Goal: Task Accomplishment & Management: Use online tool/utility

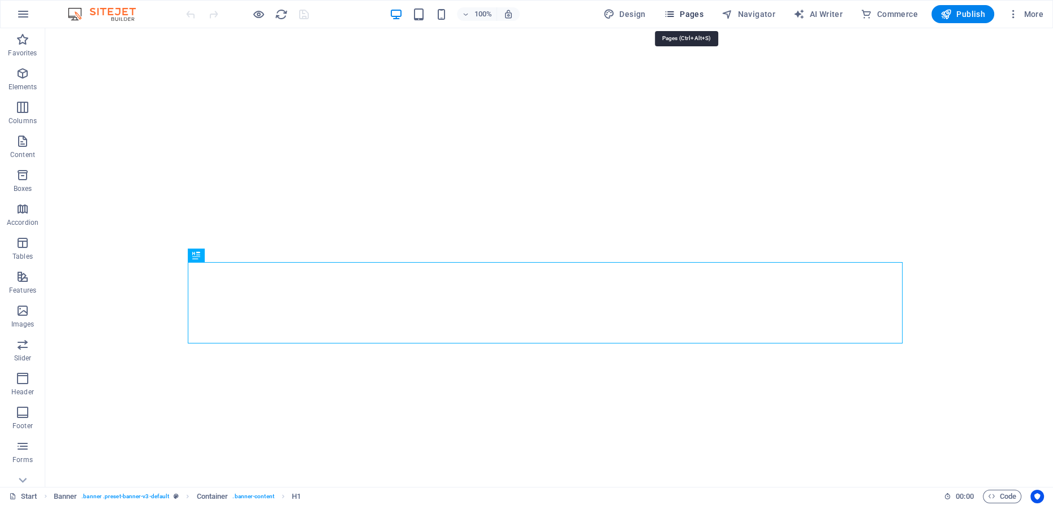
click at [699, 16] on span "Pages" at bounding box center [684, 13] width 40 height 11
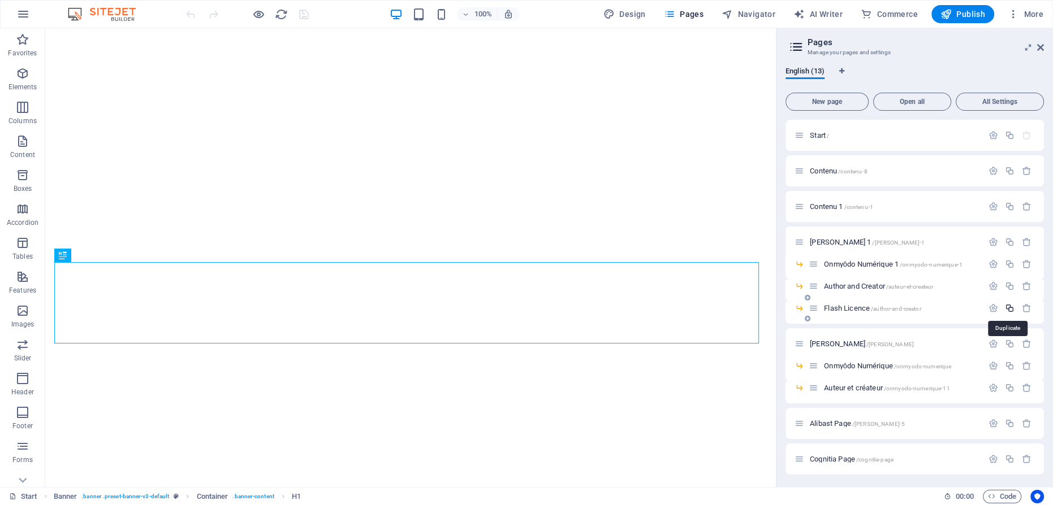
click at [1008, 306] on icon "button" at bounding box center [1010, 309] width 10 height 10
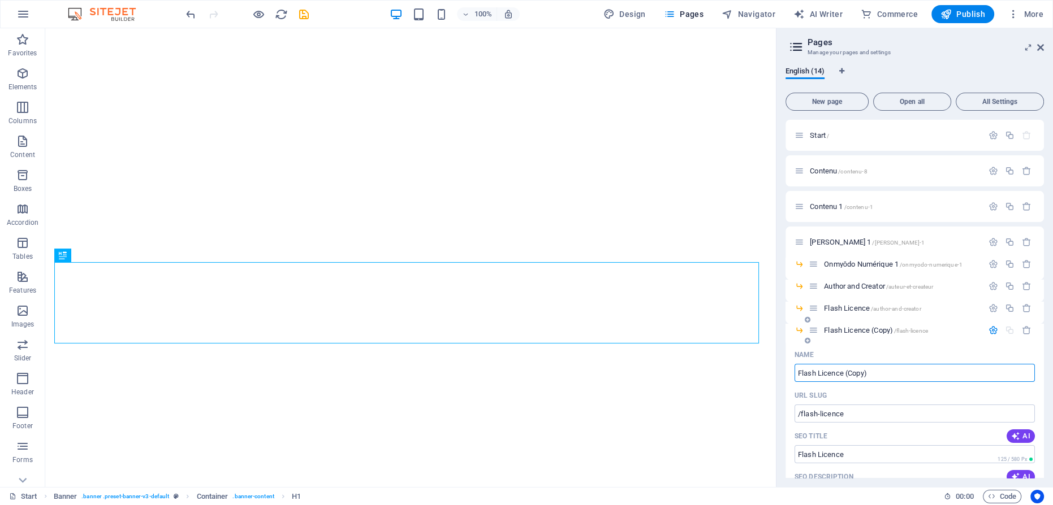
click at [854, 332] on span "Flash Licence (Copy) /flash-licence" at bounding box center [876, 330] width 104 height 8
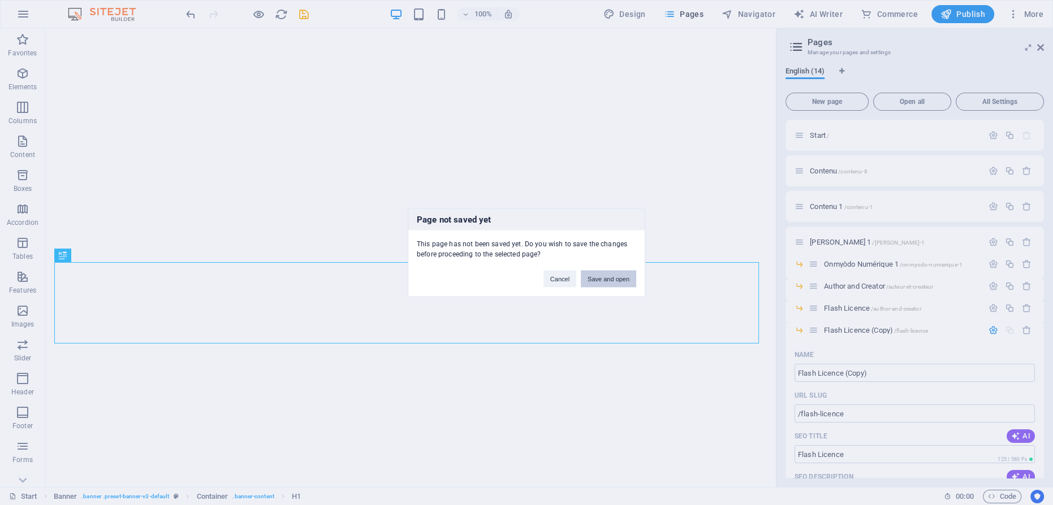
click at [605, 284] on button "Save and open" at bounding box center [608, 279] width 55 height 17
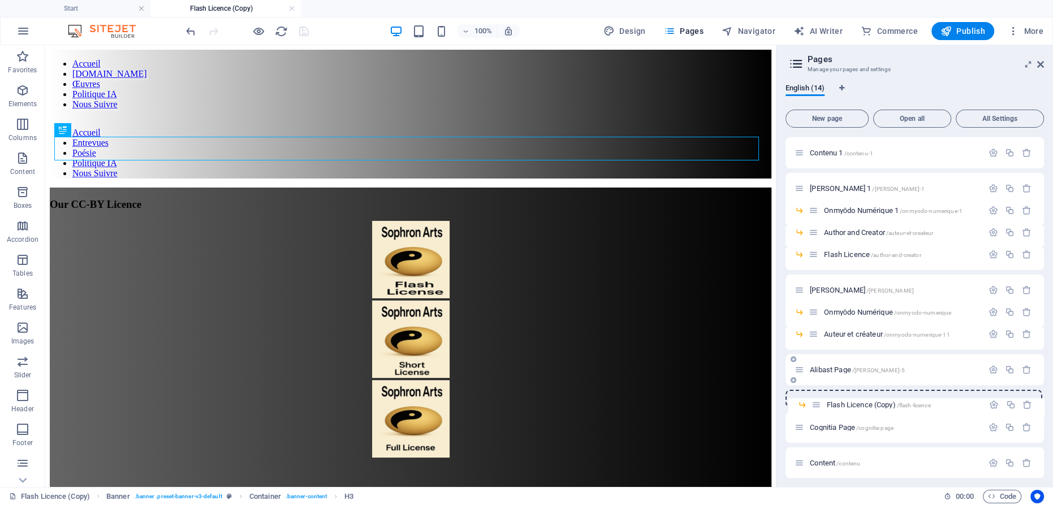
scroll to position [73, 0]
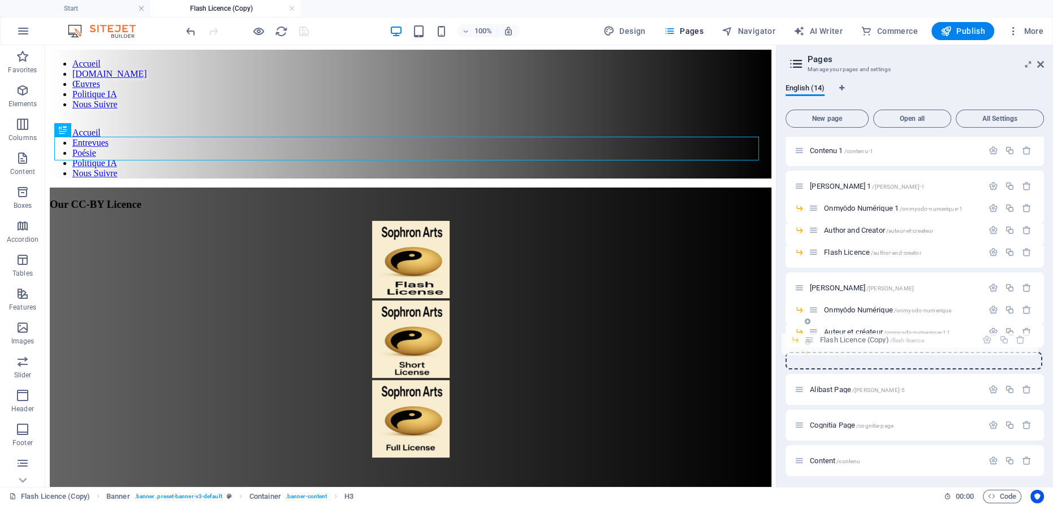
drag, startPoint x: 812, startPoint y: 348, endPoint x: 808, endPoint y: 343, distance: 6.0
click at [808, 343] on div "Start / Contenu /contenu-8 Contenu 1 /contenu-1 [PERSON_NAME] 1 /[PERSON_NAME]-…" at bounding box center [914, 259] width 258 height 391
click at [820, 354] on div "Start / Contenu /contenu-8 Contenu 1 /contenu-1 [PERSON_NAME] 1 /[PERSON_NAME]-…" at bounding box center [914, 259] width 258 height 391
click at [845, 354] on span "Flash Licence (Copy) /flash-licence" at bounding box center [876, 354] width 104 height 8
click at [842, 249] on span "Flash Licence /author-and-creator" at bounding box center [872, 252] width 97 height 8
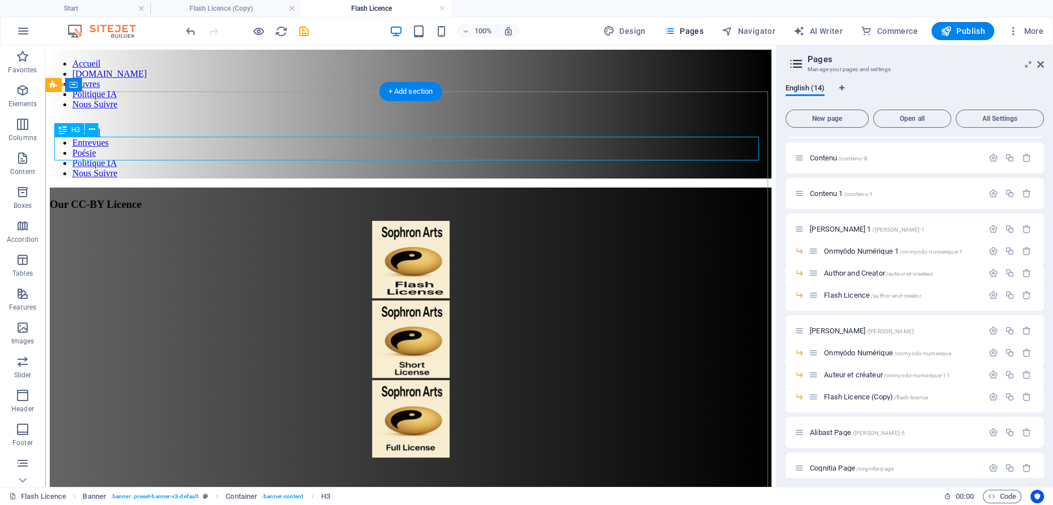
scroll to position [0, 0]
click at [464, 198] on div "Our CC-BY Licence" at bounding box center [410, 204] width 721 height 12
click at [467, 198] on div "Our CC-BY Licence" at bounding box center [410, 204] width 721 height 12
click at [464, 198] on div "Our CC-BY Licence" at bounding box center [410, 204] width 721 height 12
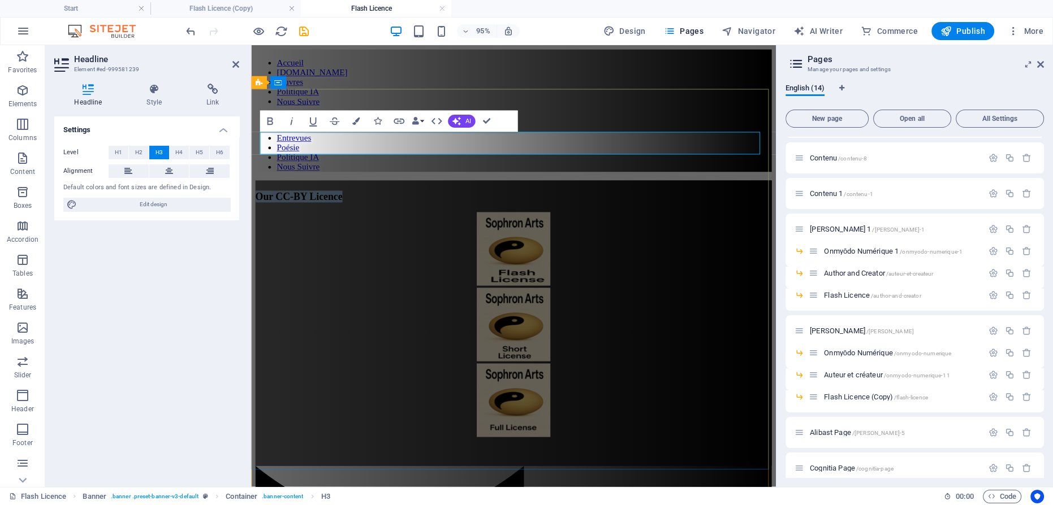
click at [347, 198] on span "Our CC-BY Licence" at bounding box center [302, 204] width 92 height 12
click at [857, 395] on span "Flash Licence (Copy) /flash-licence" at bounding box center [876, 397] width 104 height 8
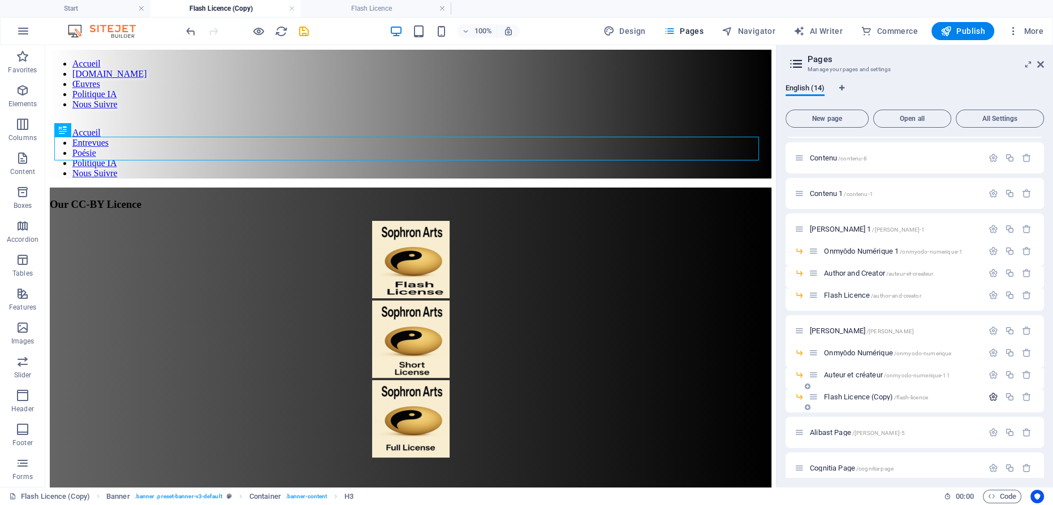
click at [988, 395] on icon "button" at bounding box center [993, 397] width 10 height 10
click at [859, 293] on span "Flash Licence /author-and-creator" at bounding box center [872, 295] width 97 height 8
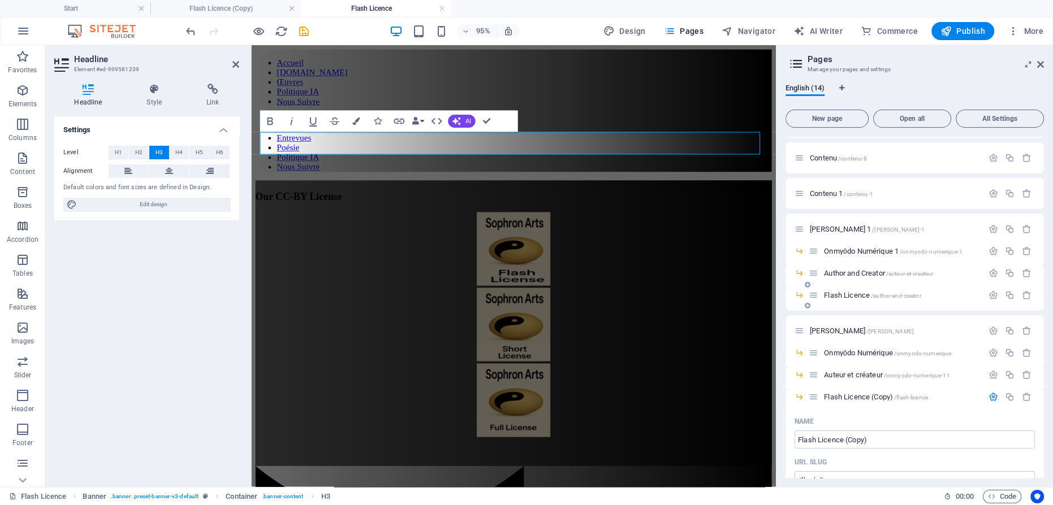
drag, startPoint x: 986, startPoint y: 293, endPoint x: 980, endPoint y: 293, distance: 6.8
click at [988, 293] on icon "button" at bounding box center [993, 296] width 10 height 10
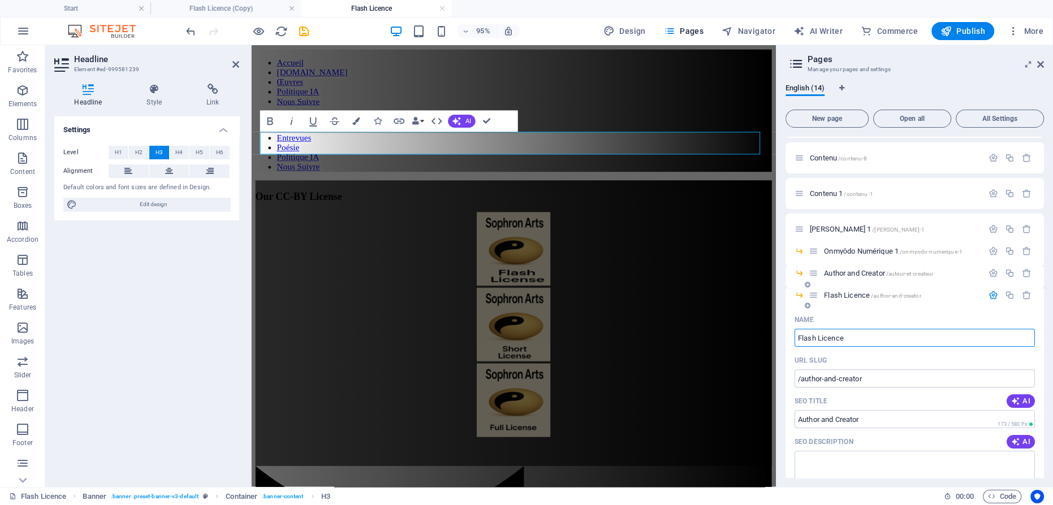
drag, startPoint x: 838, startPoint y: 339, endPoint x: 853, endPoint y: 330, distance: 18.0
click at [838, 339] on input "Flash Licence" at bounding box center [914, 338] width 240 height 18
type input "Flash License"
click at [988, 293] on icon "button" at bounding box center [993, 296] width 10 height 10
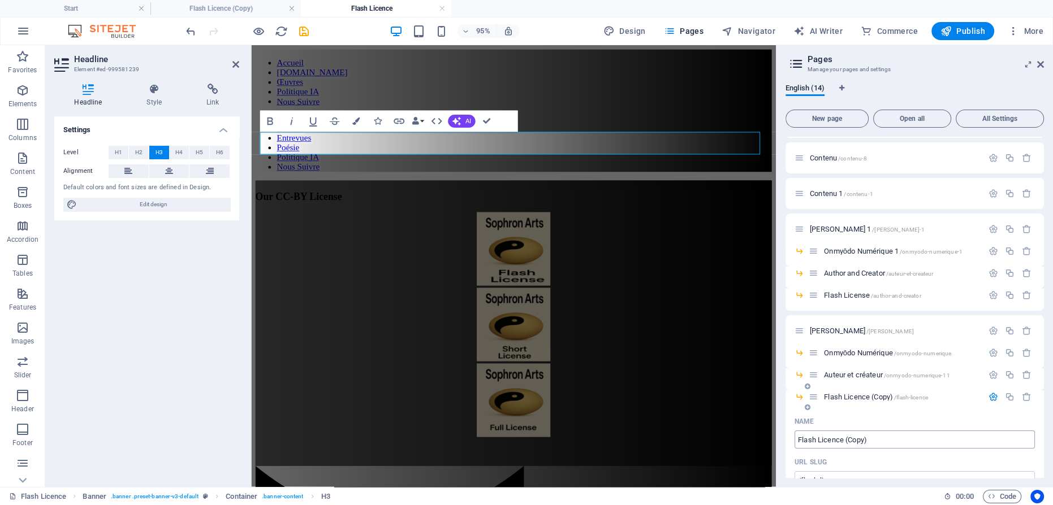
click at [824, 440] on input "Flash Licence (Copy)" at bounding box center [914, 440] width 240 height 18
click at [797, 438] on input "Flash (Copy)" at bounding box center [914, 440] width 240 height 18
click at [803, 440] on input "Flash" at bounding box center [914, 440] width 240 height 18
paste input "Licence"
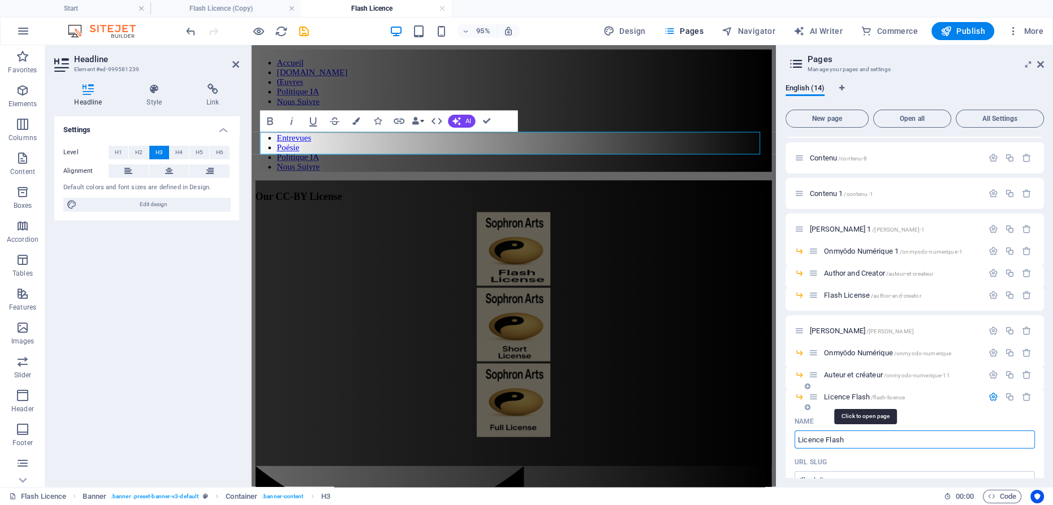
type input "Licence Flash"
click at [836, 395] on span "Licence Flash /flash-licence" at bounding box center [864, 397] width 81 height 8
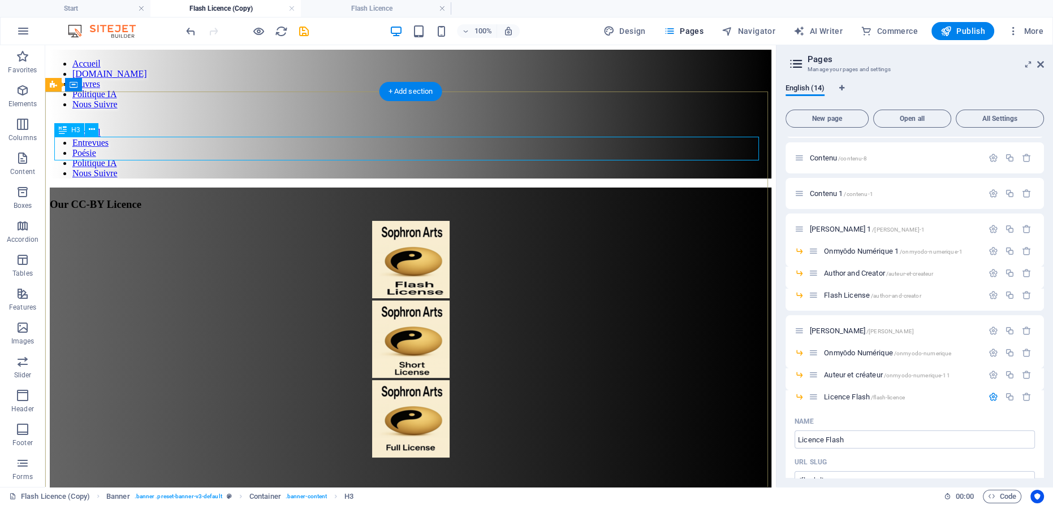
click at [441, 198] on div "Our CC-BY Licence" at bounding box center [410, 204] width 721 height 12
click at [425, 198] on div "Our CC-BY Licence" at bounding box center [410, 204] width 721 height 12
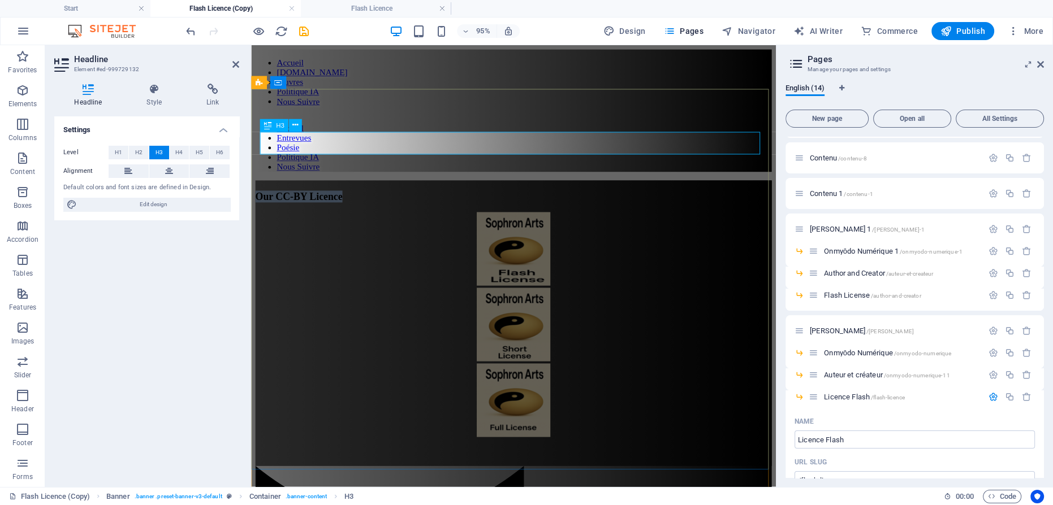
click at [347, 198] on span "Our CC-BY Licence" at bounding box center [302, 204] width 92 height 12
click at [548, 221] on figure at bounding box center [527, 261] width 543 height 80
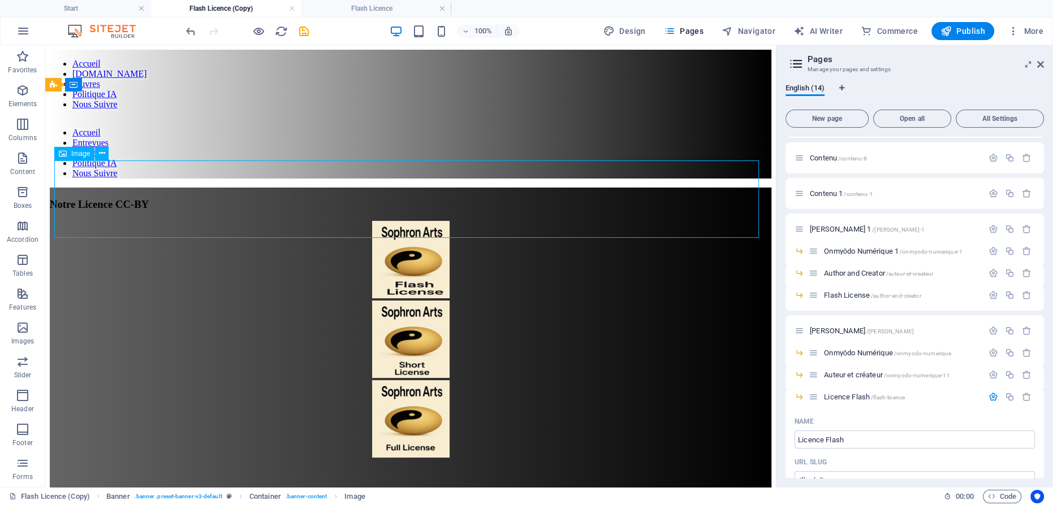
click at [399, 221] on figure at bounding box center [410, 261] width 721 height 80
select select "px"
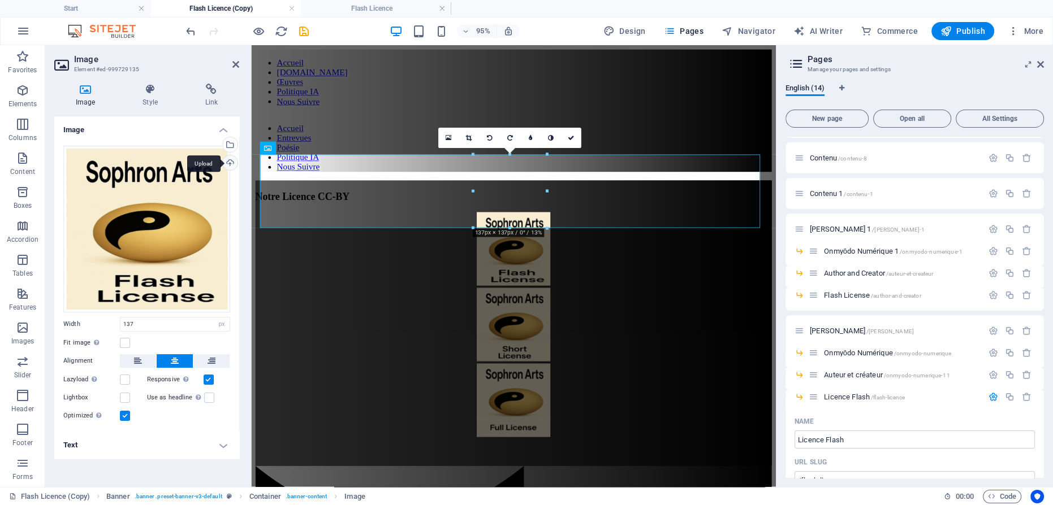
click at [229, 164] on div "Upload" at bounding box center [228, 163] width 17 height 17
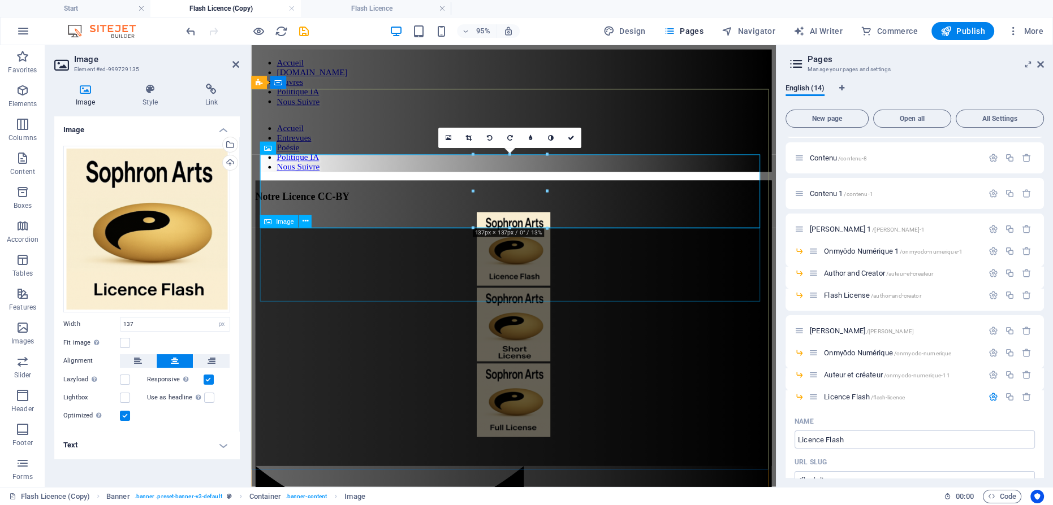
click at [519, 301] on figure at bounding box center [527, 341] width 543 height 80
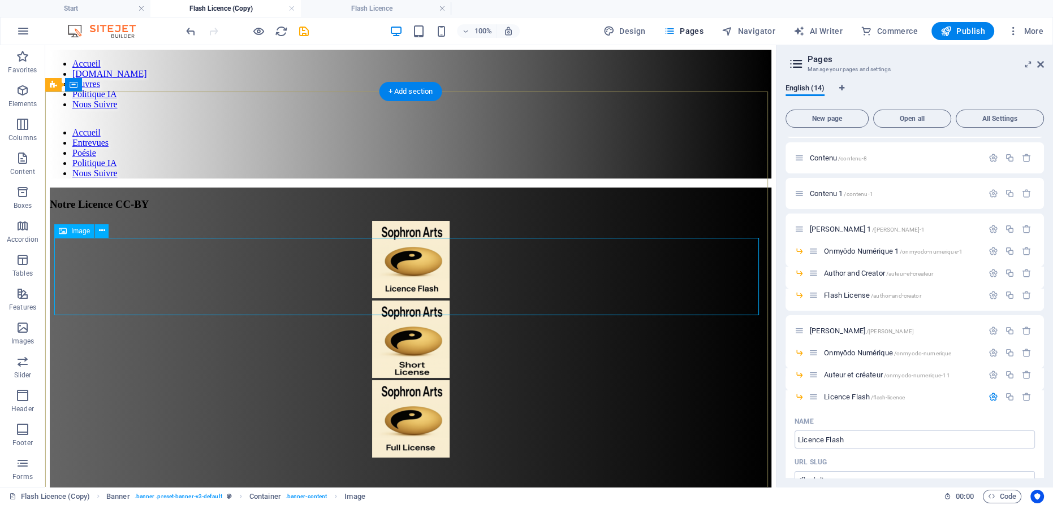
click at [405, 301] on figure at bounding box center [410, 341] width 721 height 80
select select "px"
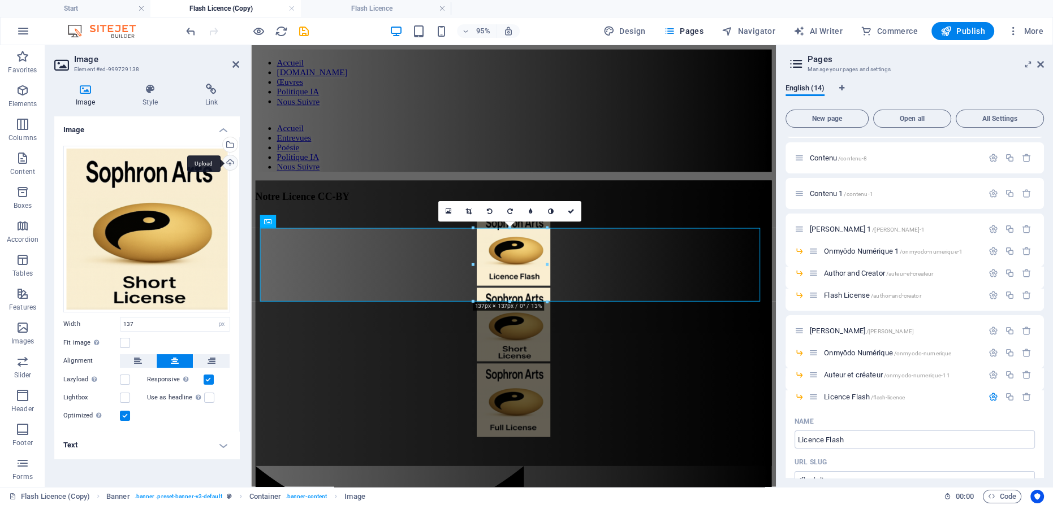
click at [231, 161] on div "Upload" at bounding box center [228, 163] width 17 height 17
click at [536, 380] on figure at bounding box center [527, 420] width 543 height 80
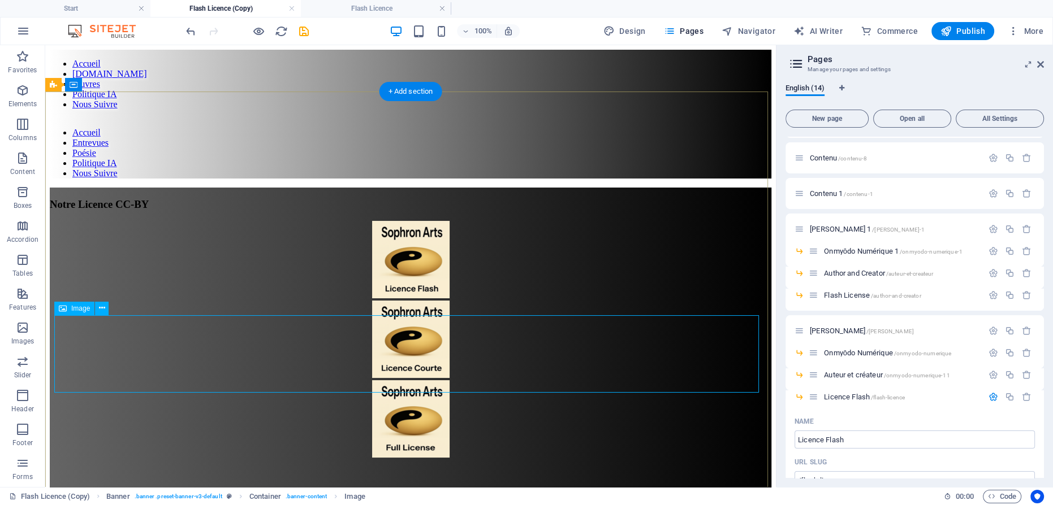
click at [415, 380] on figure at bounding box center [410, 420] width 721 height 80
select select "px"
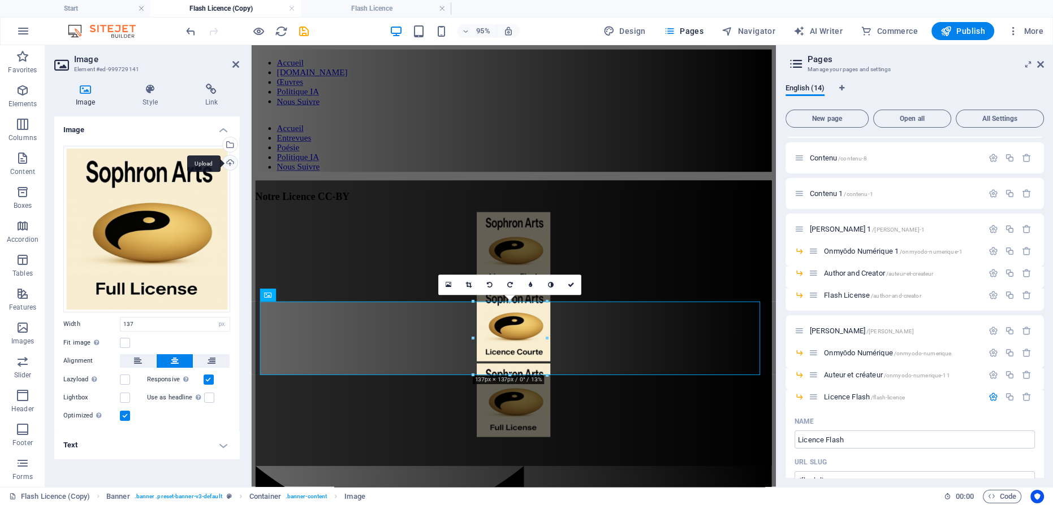
click at [235, 163] on div "Upload" at bounding box center [228, 163] width 17 height 17
click at [576, 283] on link at bounding box center [571, 285] width 20 height 20
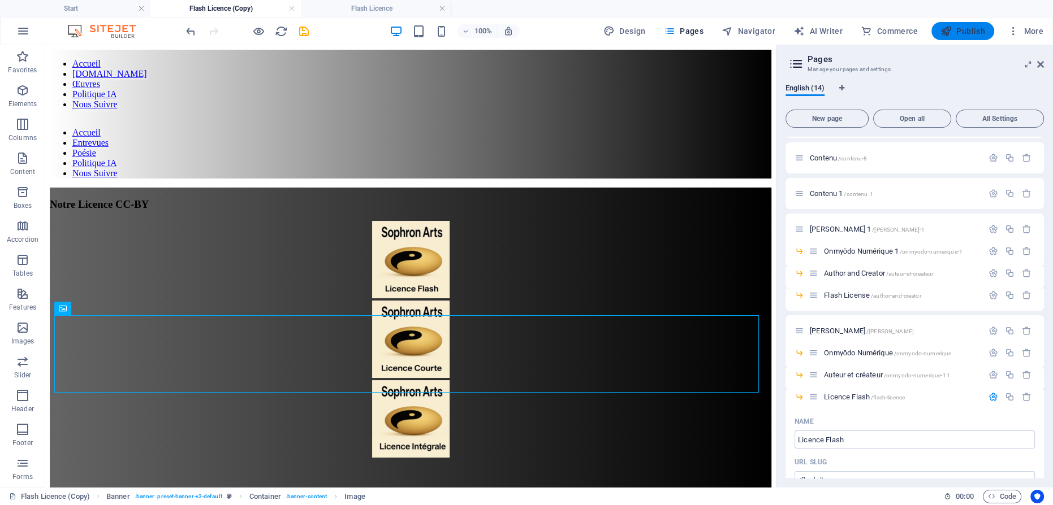
click at [951, 31] on icon "button" at bounding box center [945, 30] width 11 height 11
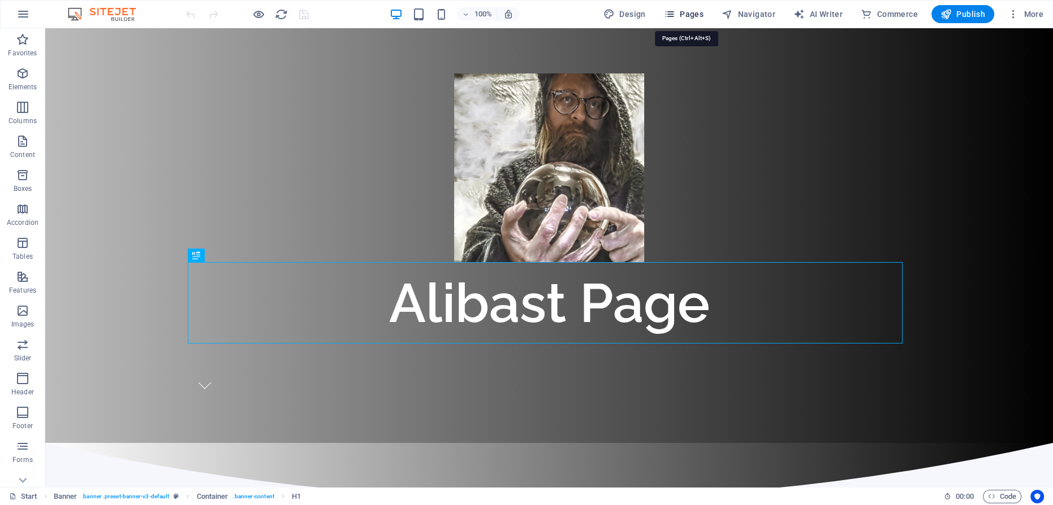
click at [690, 17] on span "Pages" at bounding box center [684, 13] width 40 height 11
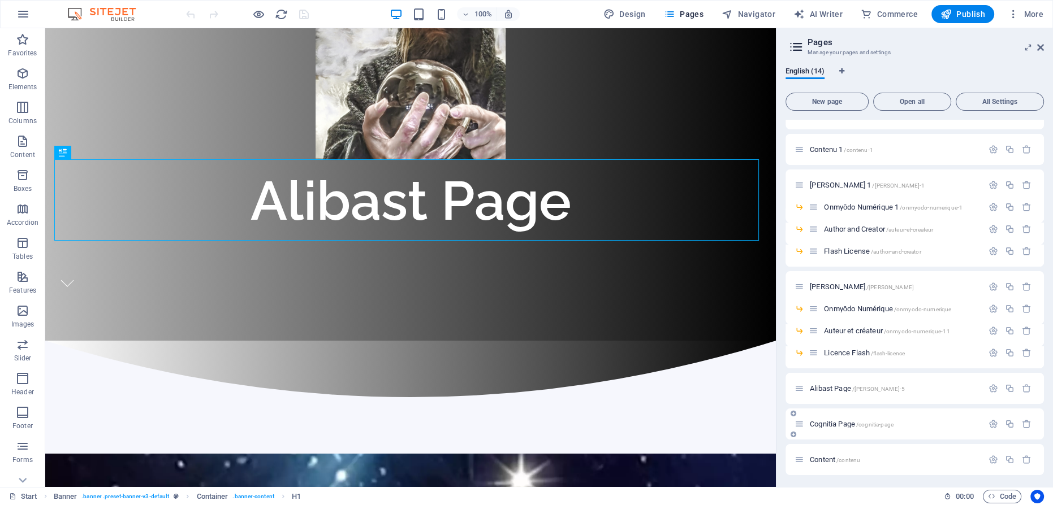
scroll to position [59, 0]
click at [1005, 304] on icon "button" at bounding box center [1010, 307] width 10 height 10
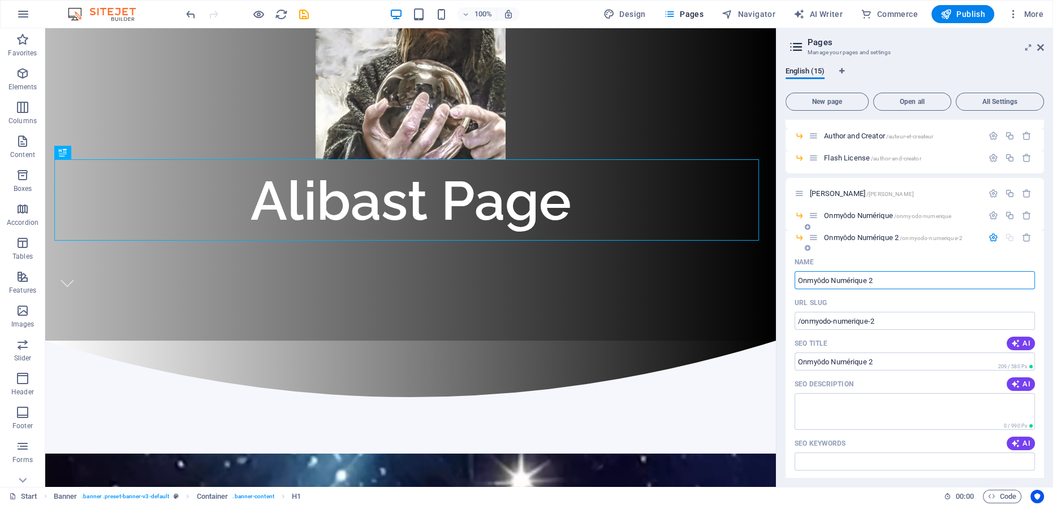
scroll to position [213, 0]
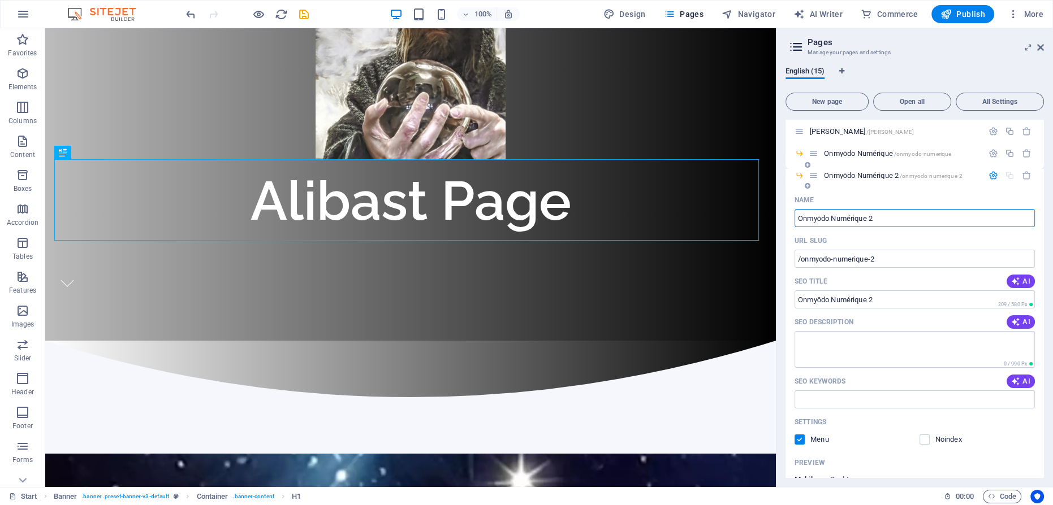
click at [842, 176] on span "Onmyōdo Numérique 2 /onmyodo-numerique-2" at bounding box center [893, 175] width 138 height 8
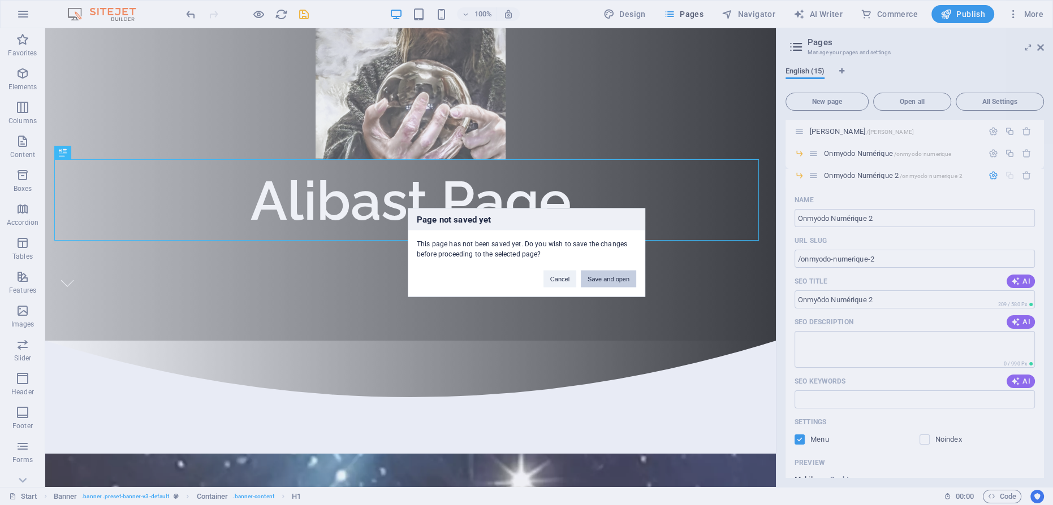
click at [606, 275] on button "Save and open" at bounding box center [608, 279] width 55 height 17
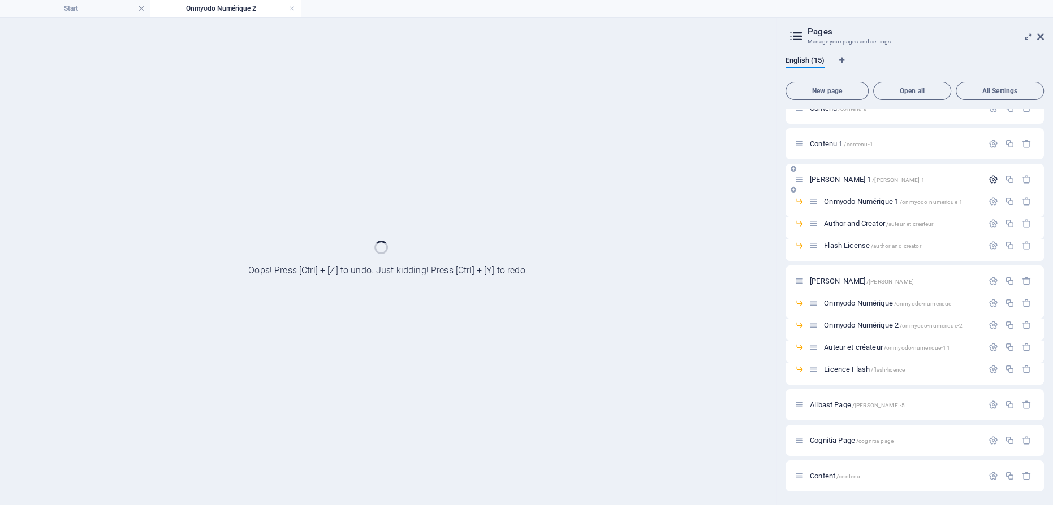
scroll to position [0, 0]
click at [989, 176] on icon "button" at bounding box center [993, 180] width 10 height 10
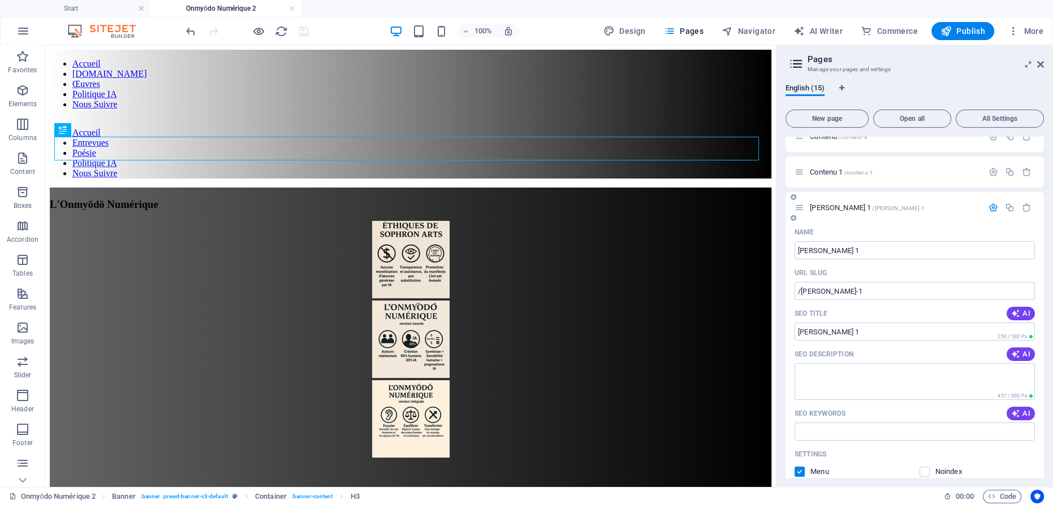
click at [990, 203] on icon "button" at bounding box center [993, 208] width 10 height 10
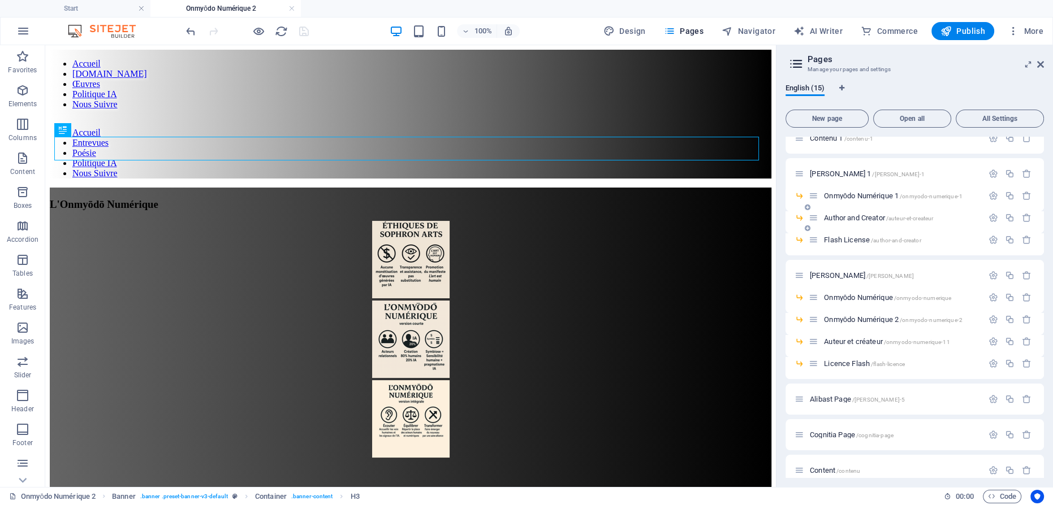
scroll to position [98, 0]
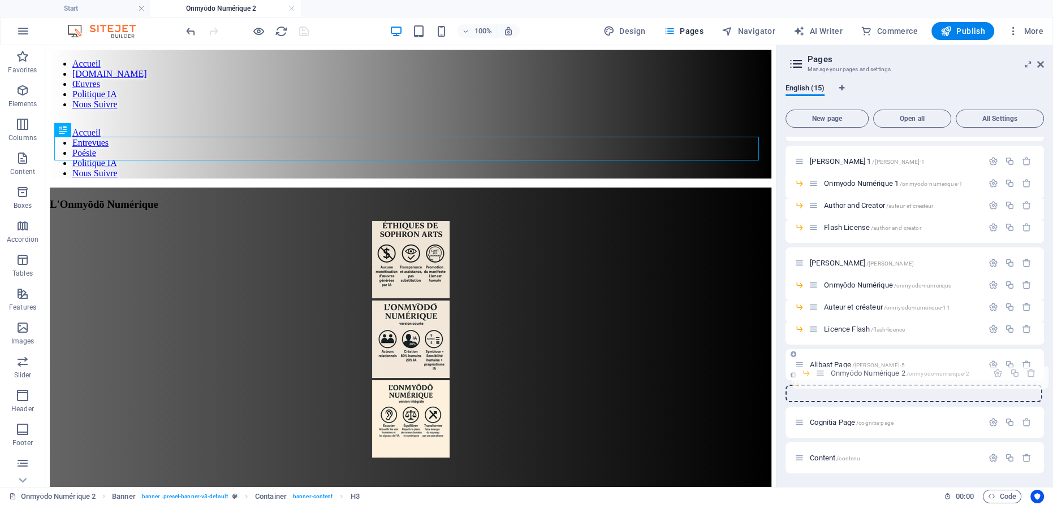
drag, startPoint x: 813, startPoint y: 308, endPoint x: 819, endPoint y: 378, distance: 70.3
click at [819, 378] on div "Start / Contenu /contenu-8 Contenu 1 /contenu-1 Martin Poirier 1 /martin-poirie…" at bounding box center [914, 245] width 258 height 413
click at [845, 387] on span "Onmyōdo Numérique 2 /onmyodo-numerique-2" at bounding box center [893, 387] width 138 height 8
click at [828, 362] on span "Alibast Page /martin-poirier-5" at bounding box center [856, 365] width 95 height 8
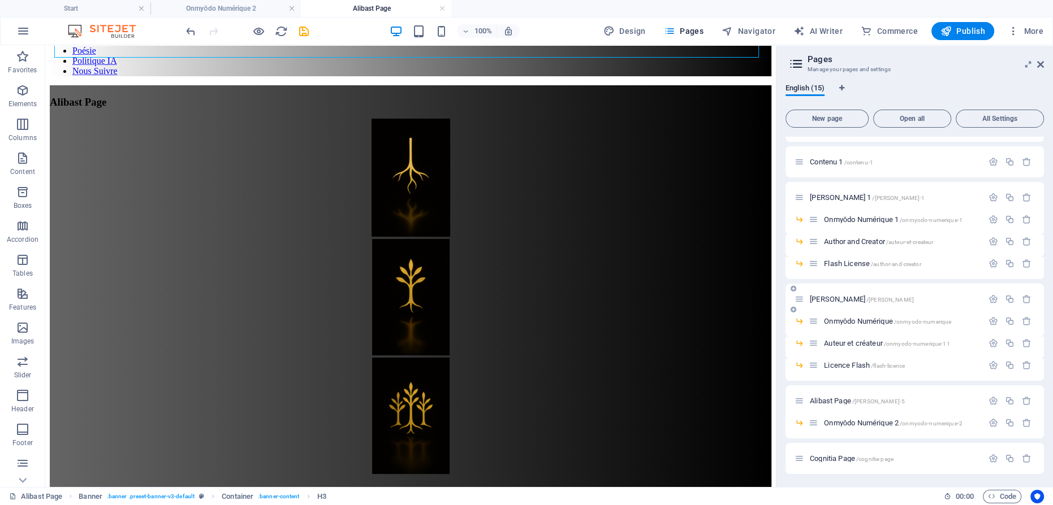
scroll to position [46, 0]
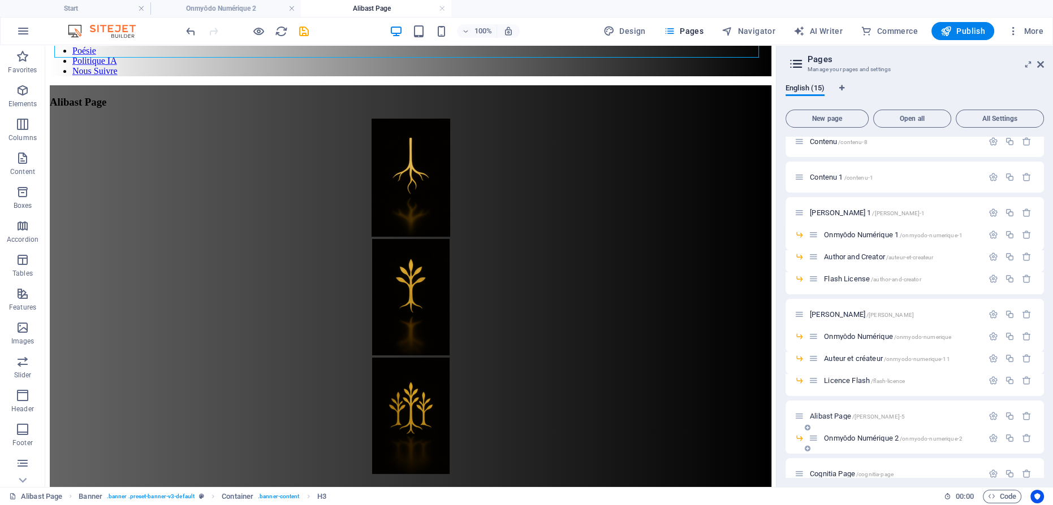
click at [858, 436] on span "Onmyōdo Numérique 2 /onmyodo-numerique-2" at bounding box center [893, 438] width 138 height 8
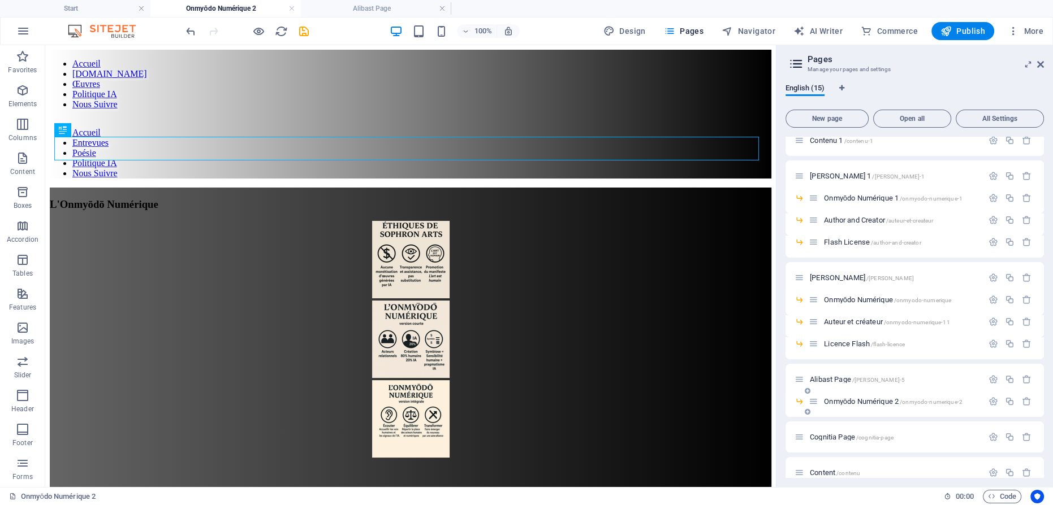
scroll to position [98, 0]
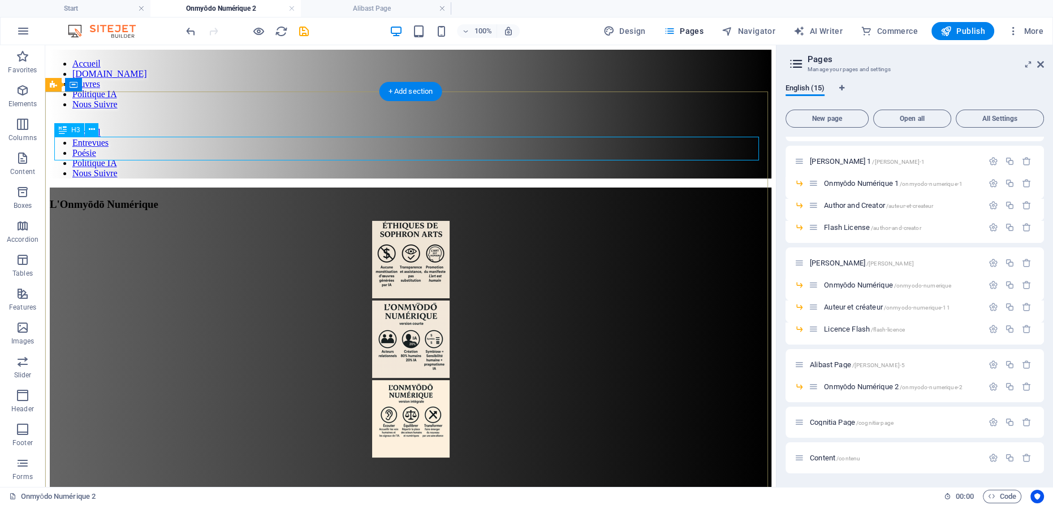
click at [456, 198] on div "L'Onmyōdō Numérique" at bounding box center [410, 204] width 721 height 12
click at [437, 198] on div "L'Onmyōdō Numérique" at bounding box center [410, 204] width 721 height 12
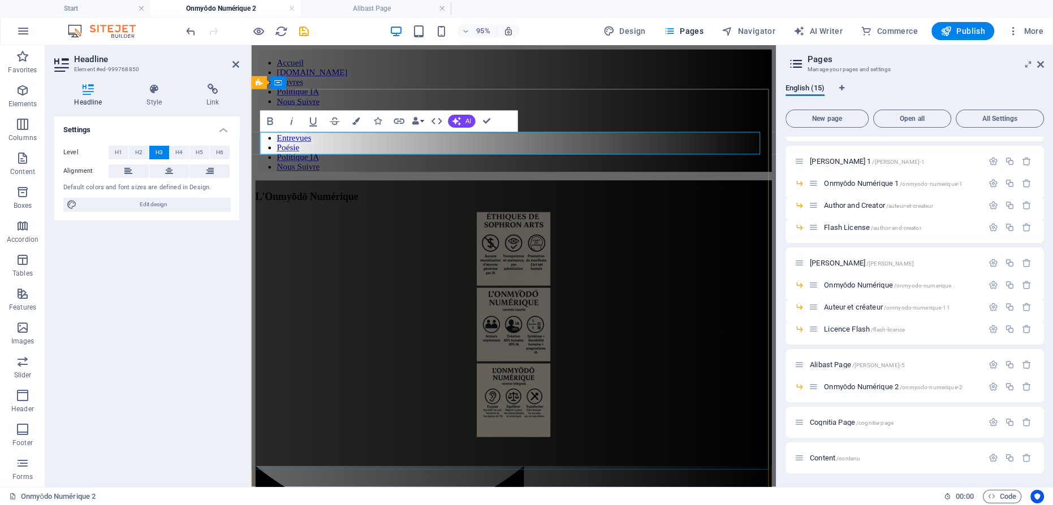
click at [364, 198] on span "L'Onmyōdō Numérique" at bounding box center [310, 204] width 109 height 12
click at [534, 221] on figure at bounding box center [527, 261] width 543 height 80
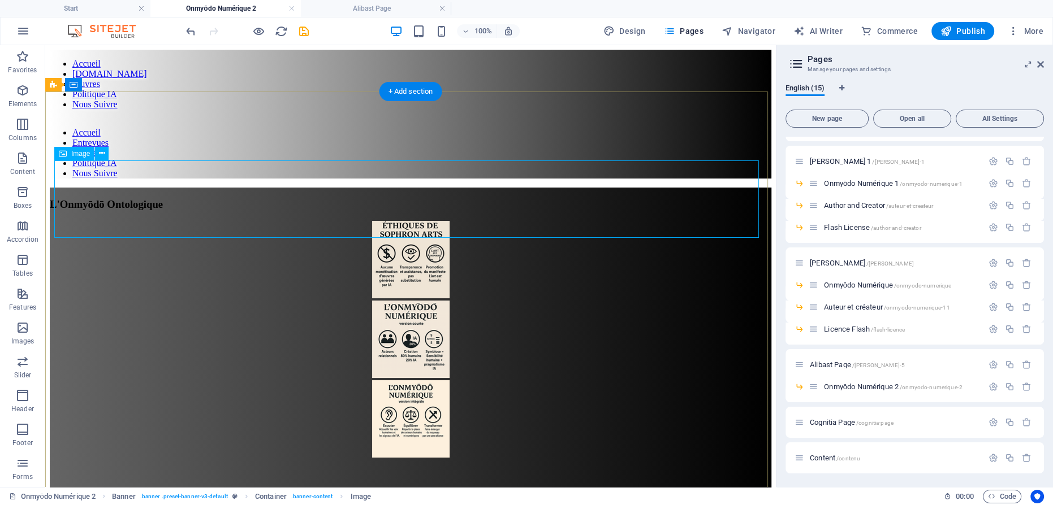
click at [405, 221] on figure at bounding box center [410, 261] width 721 height 80
select select "px"
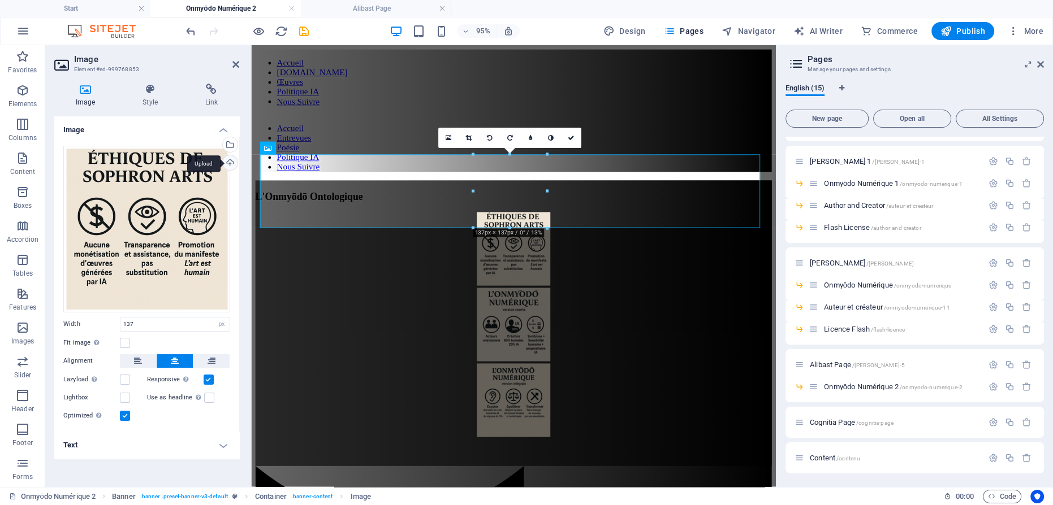
click at [230, 162] on div "Upload" at bounding box center [228, 163] width 17 height 17
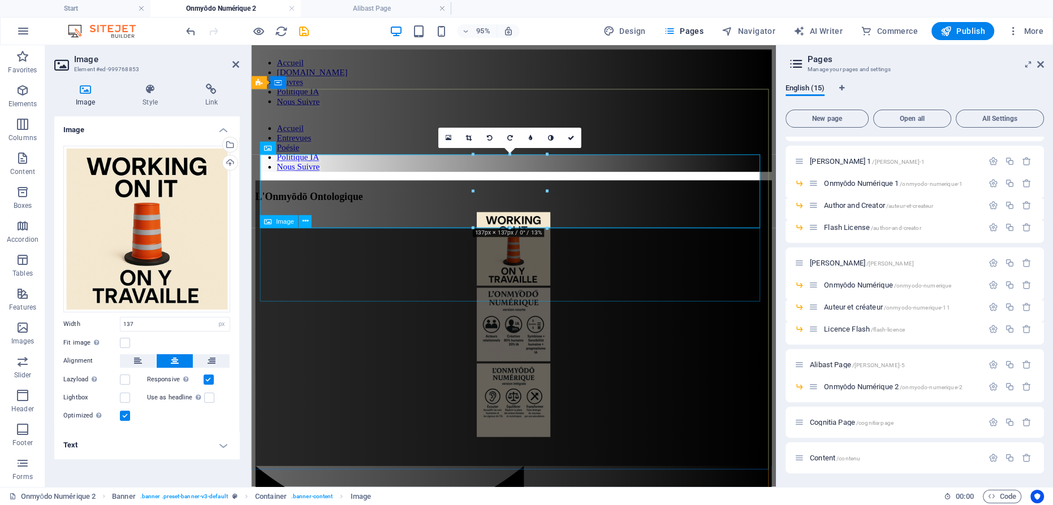
click at [521, 301] on figure at bounding box center [527, 341] width 543 height 80
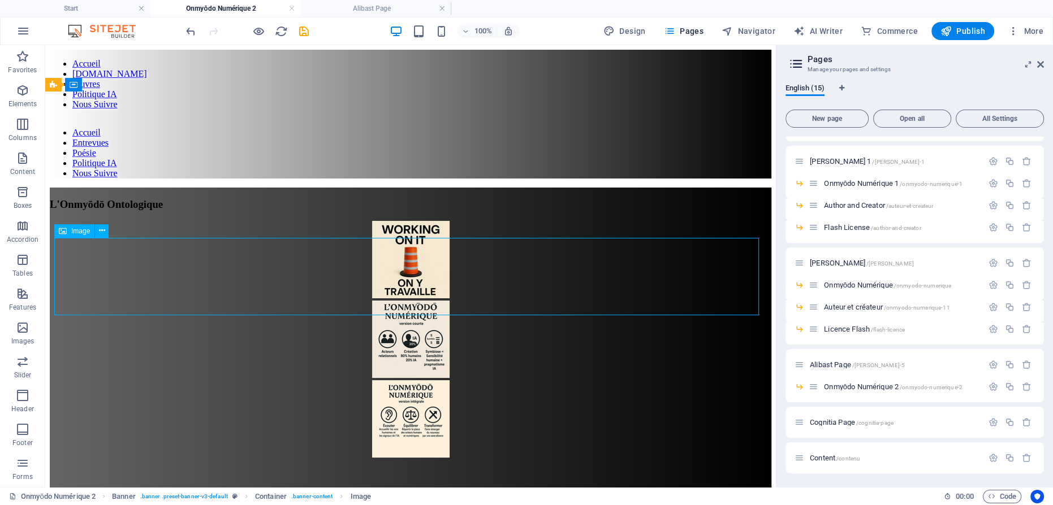
click at [417, 301] on figure at bounding box center [410, 341] width 721 height 80
select select "px"
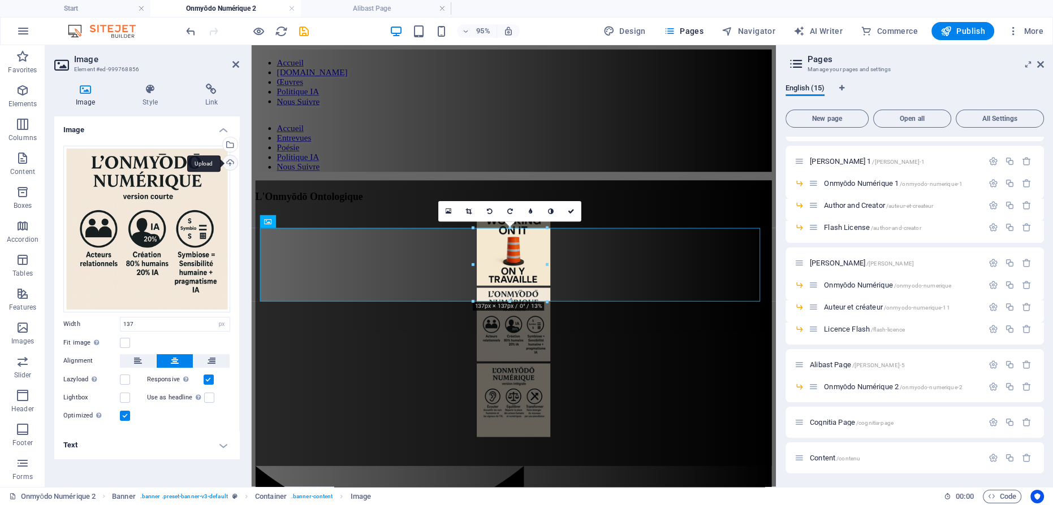
click at [227, 162] on div "Upload" at bounding box center [228, 163] width 17 height 17
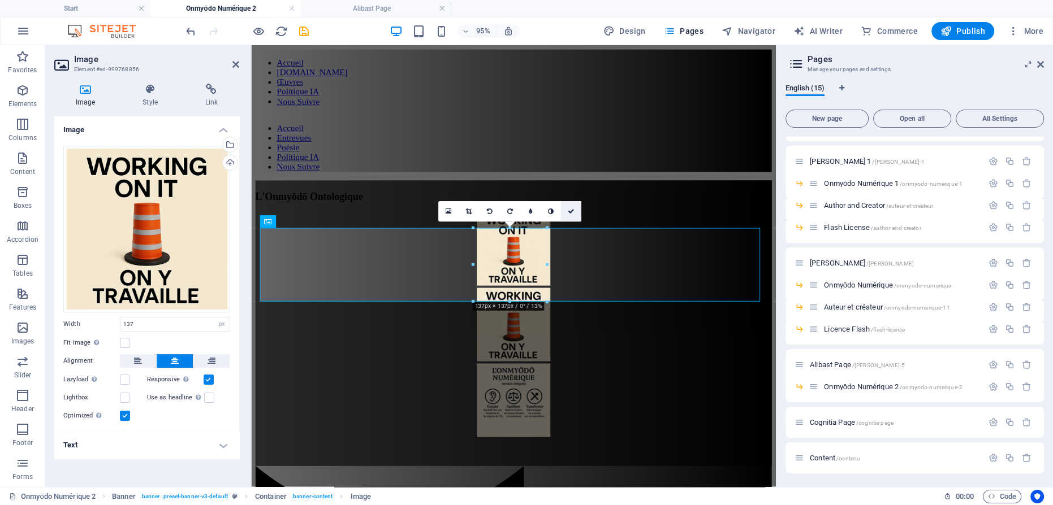
click at [570, 209] on icon at bounding box center [571, 211] width 7 height 6
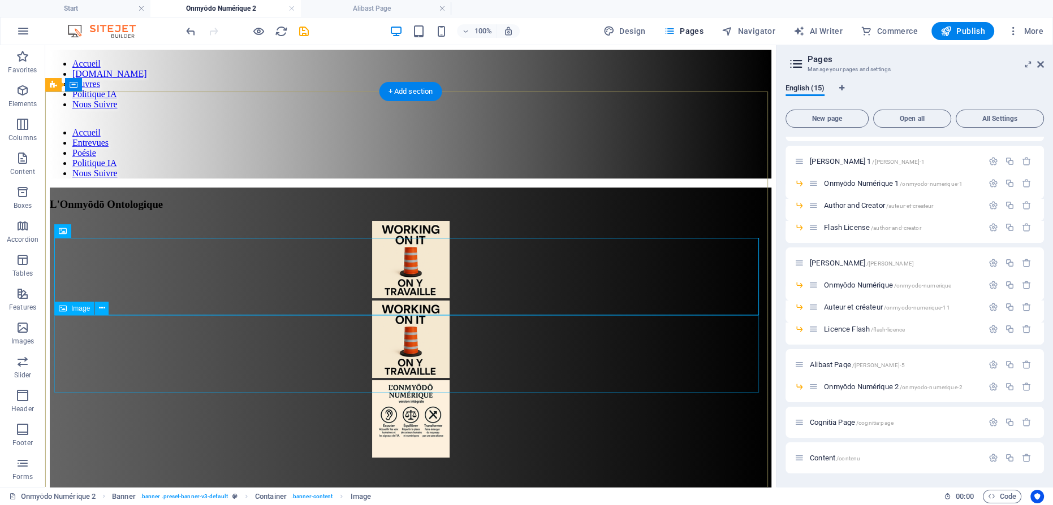
click at [431, 380] on figure at bounding box center [410, 420] width 721 height 80
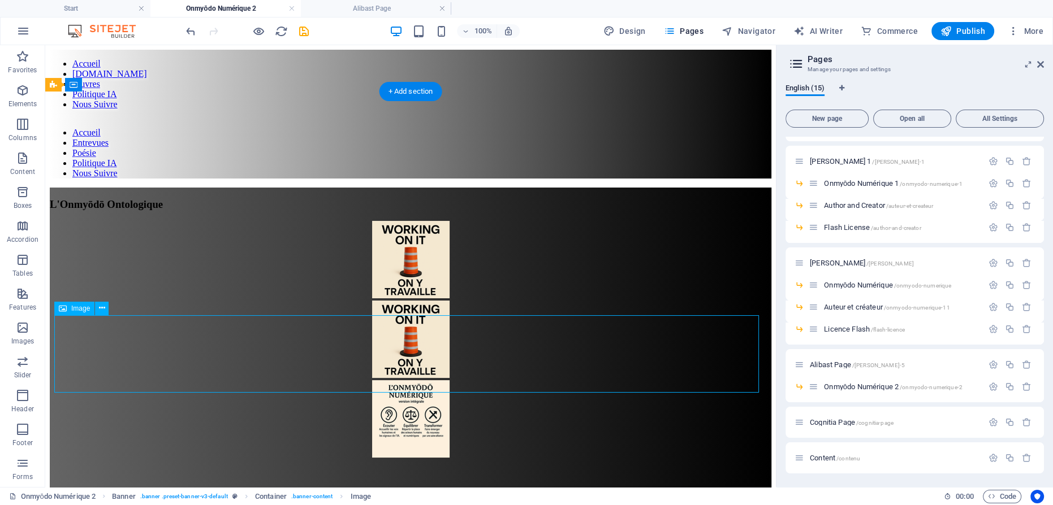
click at [399, 380] on figure at bounding box center [410, 420] width 721 height 80
select select "px"
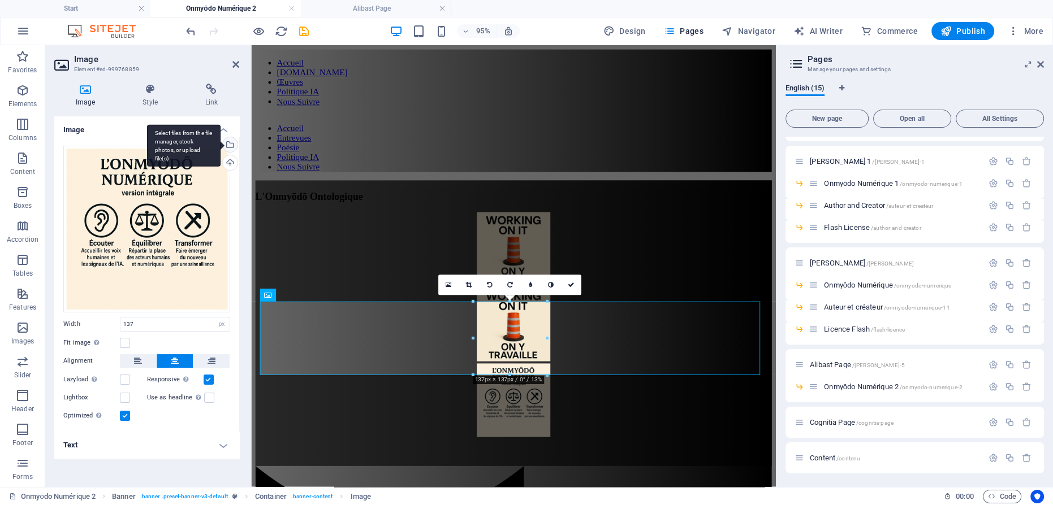
click at [233, 144] on div "Select files from the file manager, stock photos, or upload file(s)" at bounding box center [228, 145] width 17 height 17
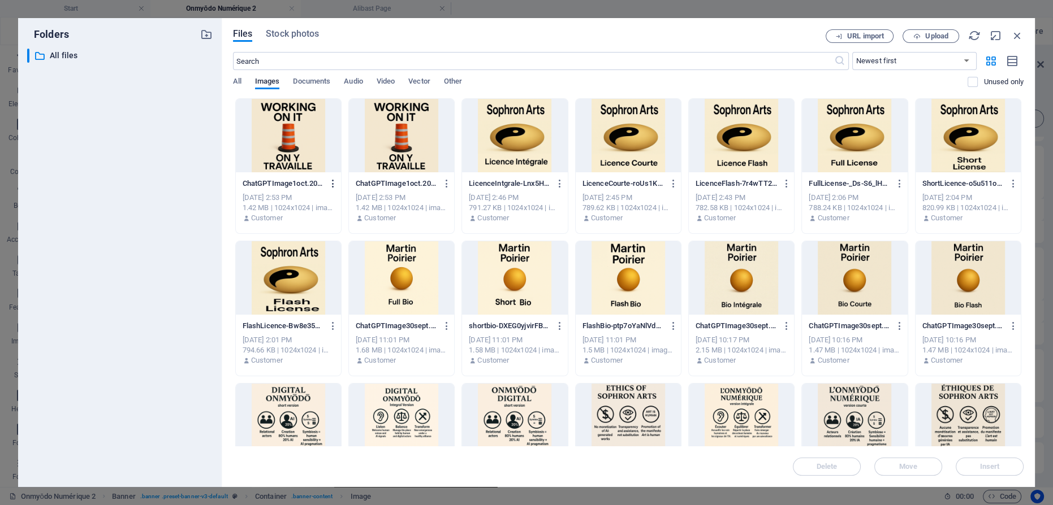
click at [332, 182] on icon "button" at bounding box center [333, 184] width 11 height 10
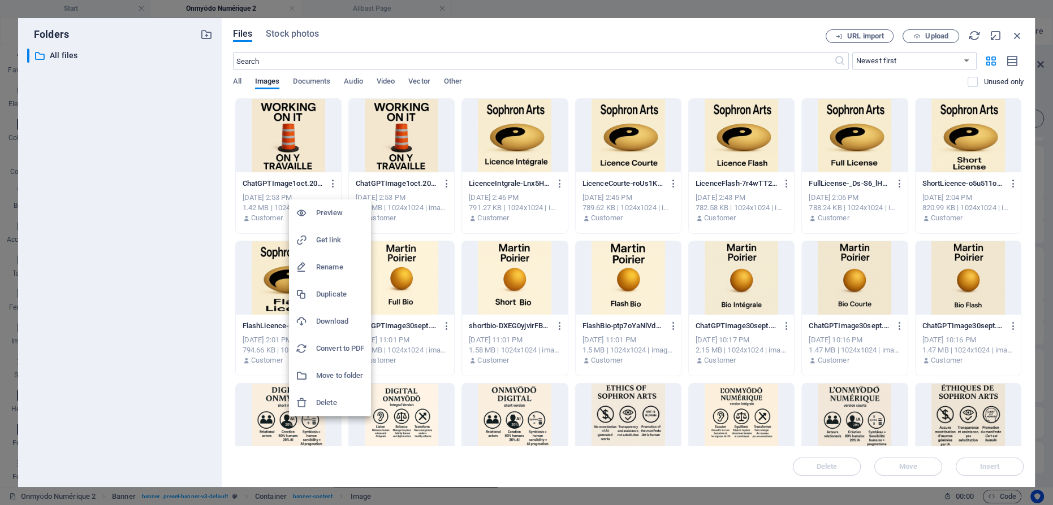
click at [341, 402] on h6 "Delete" at bounding box center [340, 403] width 48 height 14
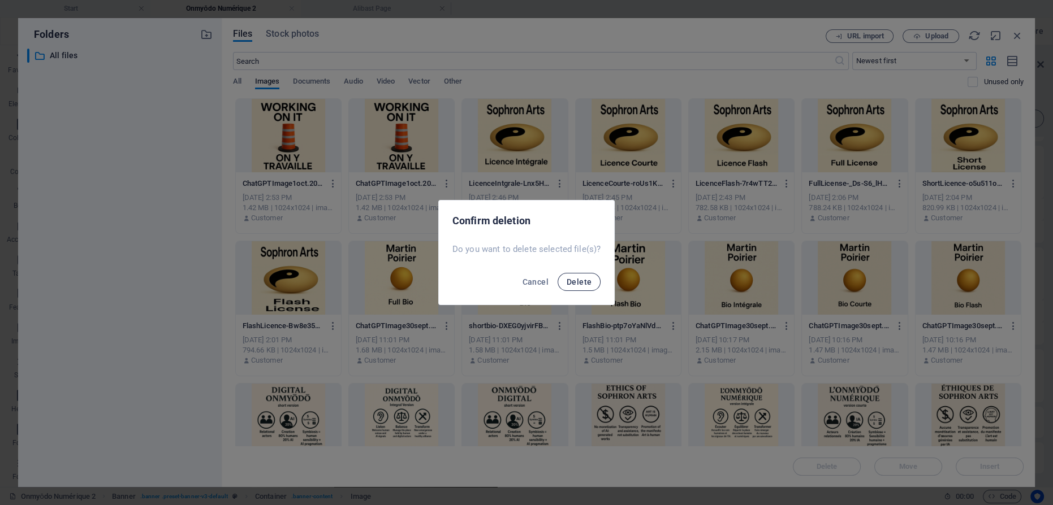
click at [569, 279] on span "Delete" at bounding box center [578, 282] width 25 height 9
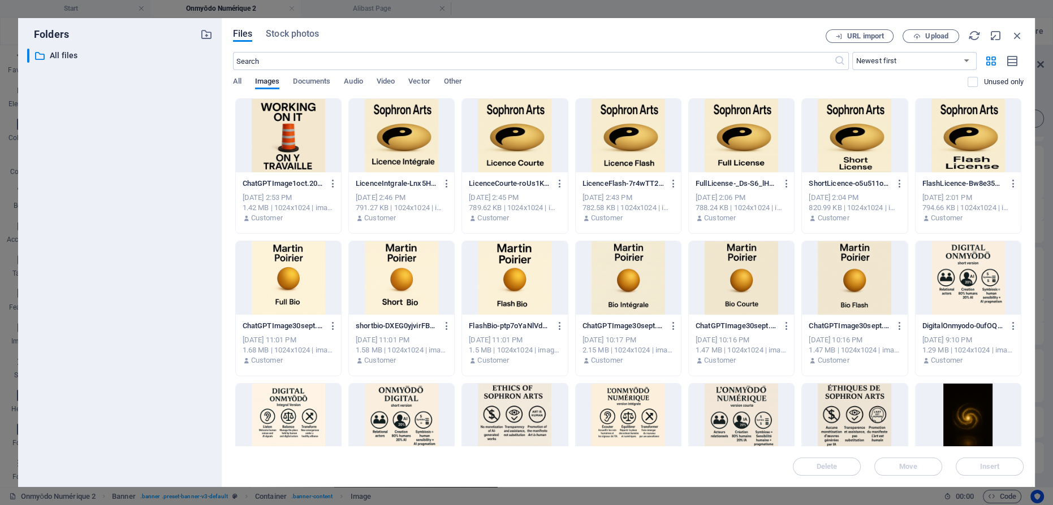
click at [269, 129] on div at bounding box center [288, 135] width 105 height 73
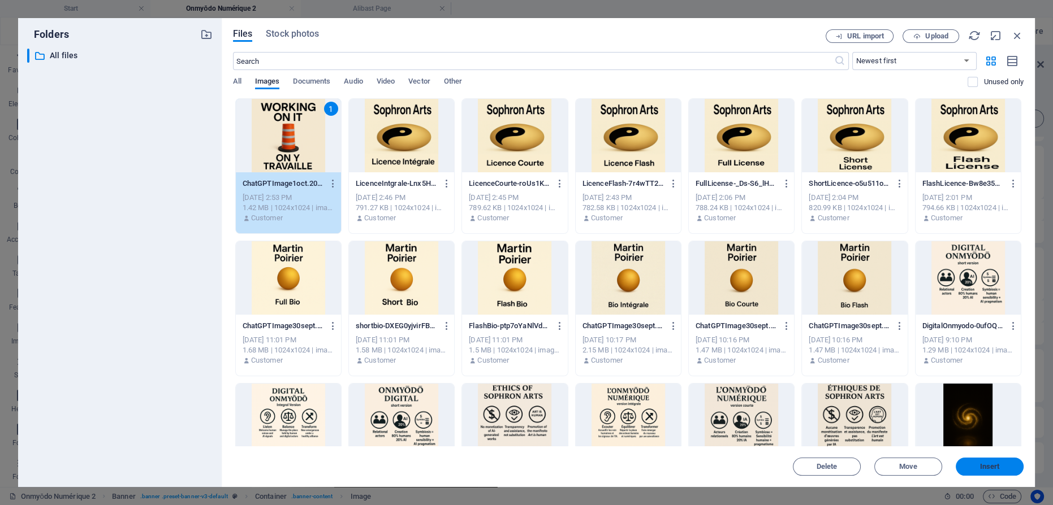
click at [992, 466] on span "Insert" at bounding box center [990, 467] width 20 height 7
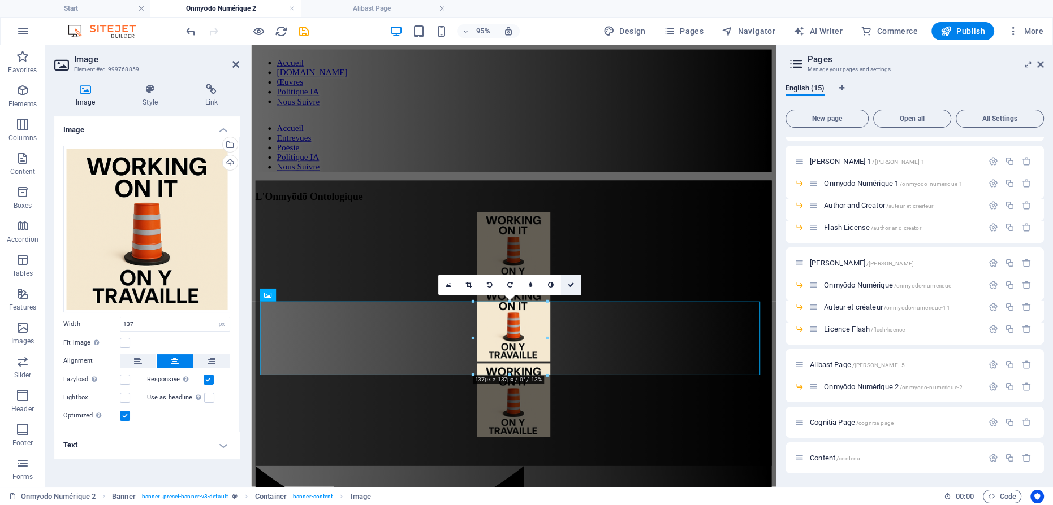
click at [572, 285] on icon at bounding box center [571, 285] width 7 height 6
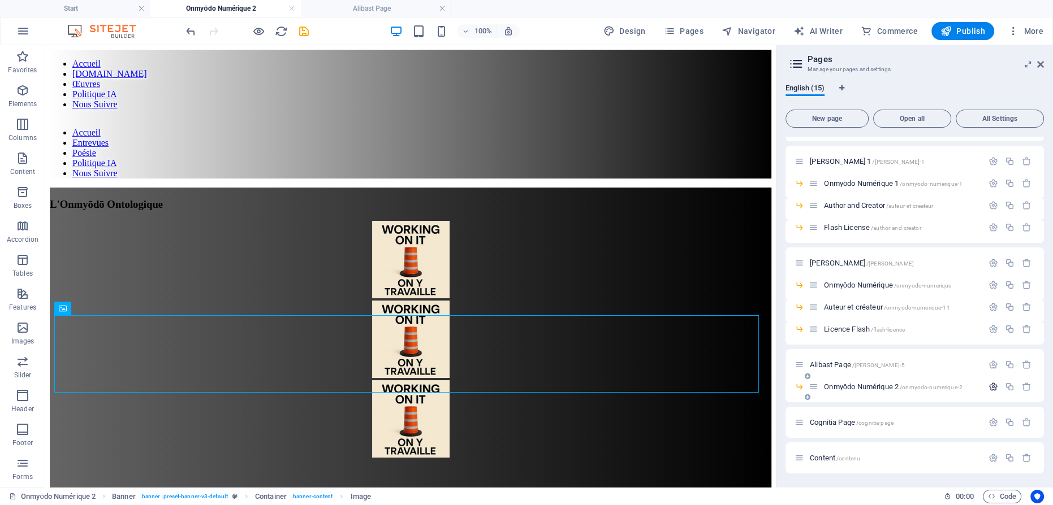
click at [988, 387] on icon "button" at bounding box center [993, 387] width 10 height 10
drag, startPoint x: 874, startPoint y: 427, endPoint x: 832, endPoint y: 425, distance: 41.9
click at [832, 425] on input "Onmyōdo Numérique 2" at bounding box center [914, 430] width 240 height 18
type input "Onmyōdo Ontologique"
type input "/onmyodo-ontologique"
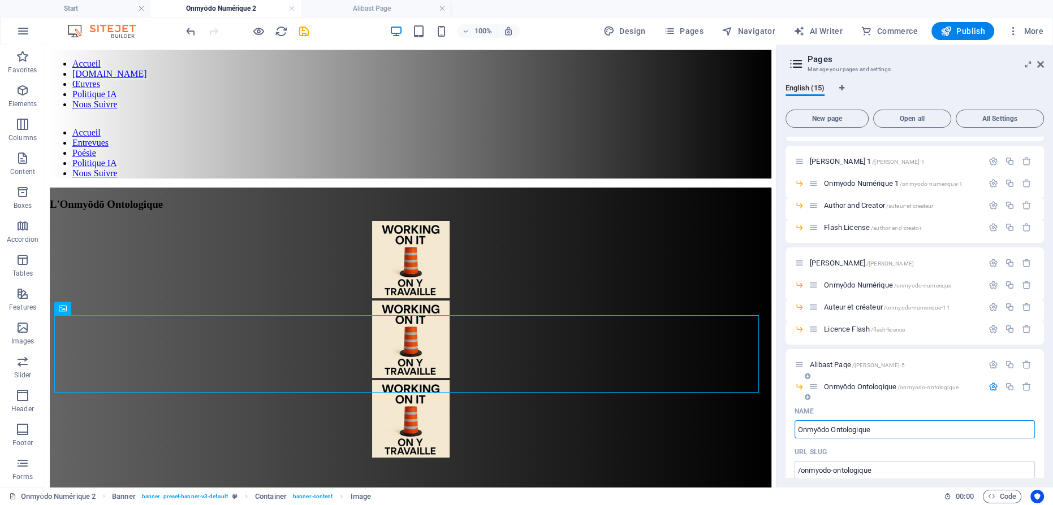
type input "Onmyōdo Ontologique"
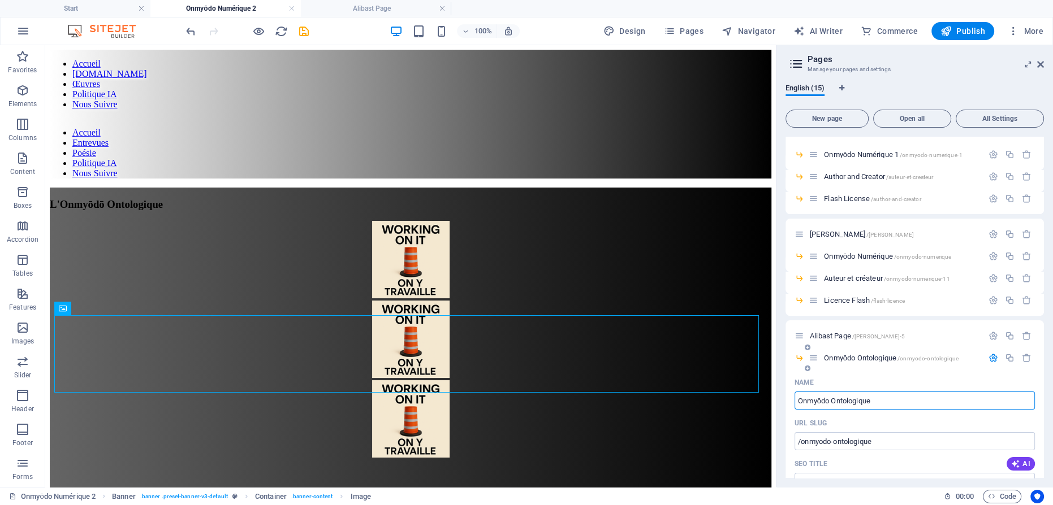
scroll to position [149, 0]
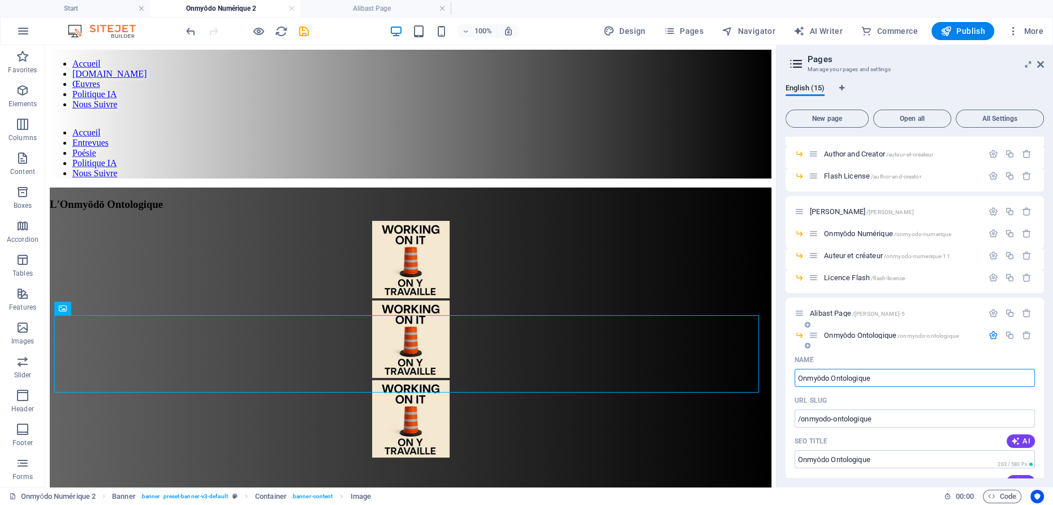
type input "Onmyōdo Ontologique"
click at [990, 334] on icon "button" at bounding box center [993, 336] width 10 height 10
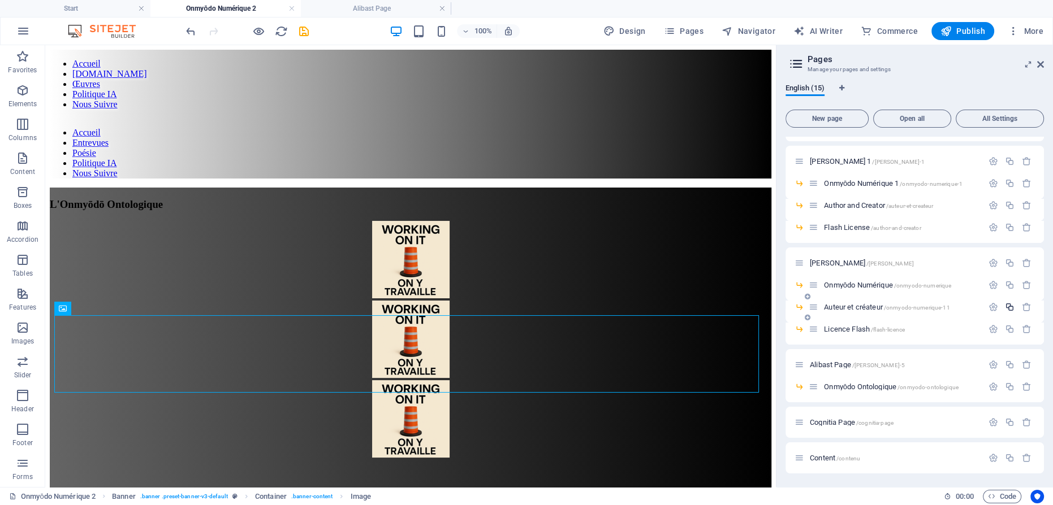
click at [1007, 306] on icon "button" at bounding box center [1010, 307] width 10 height 10
click at [860, 330] on span "Auteur et créateur 1 /auteur-et-createur-1" at bounding box center [883, 329] width 118 height 8
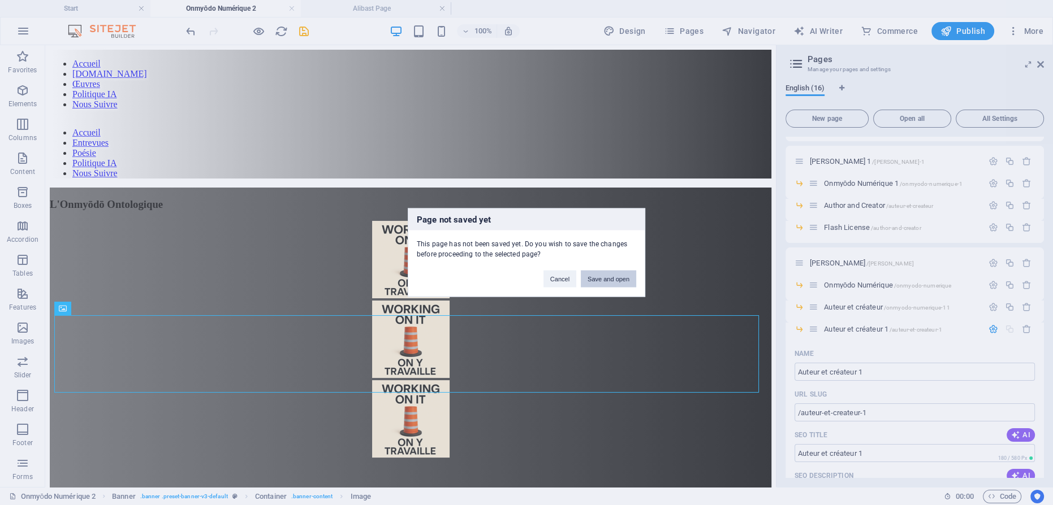
click at [614, 280] on button "Save and open" at bounding box center [608, 279] width 55 height 17
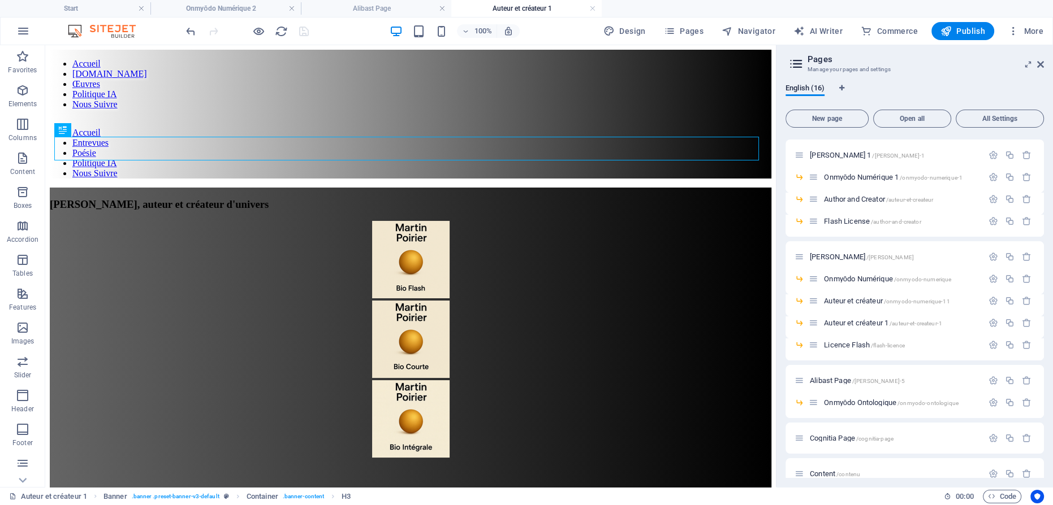
scroll to position [120, 0]
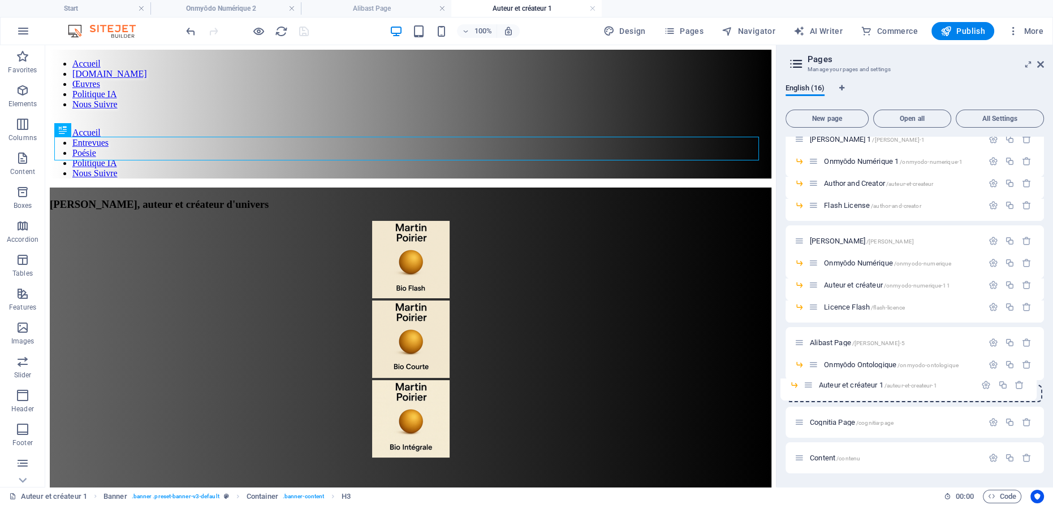
drag, startPoint x: 813, startPoint y: 307, endPoint x: 807, endPoint y: 388, distance: 81.1
click at [807, 388] on div "Start / Contenu /contenu-8 Contenu 1 /contenu-1 Martin Poirier 1 /martin-poirie…" at bounding box center [914, 245] width 258 height 457
click at [854, 384] on span "Auteur et créateur 1 /auteur-et-createur-1" at bounding box center [883, 387] width 118 height 8
click at [855, 363] on span "Onmyōdo Ontologique /onmyodo-ontologique" at bounding box center [891, 365] width 135 height 8
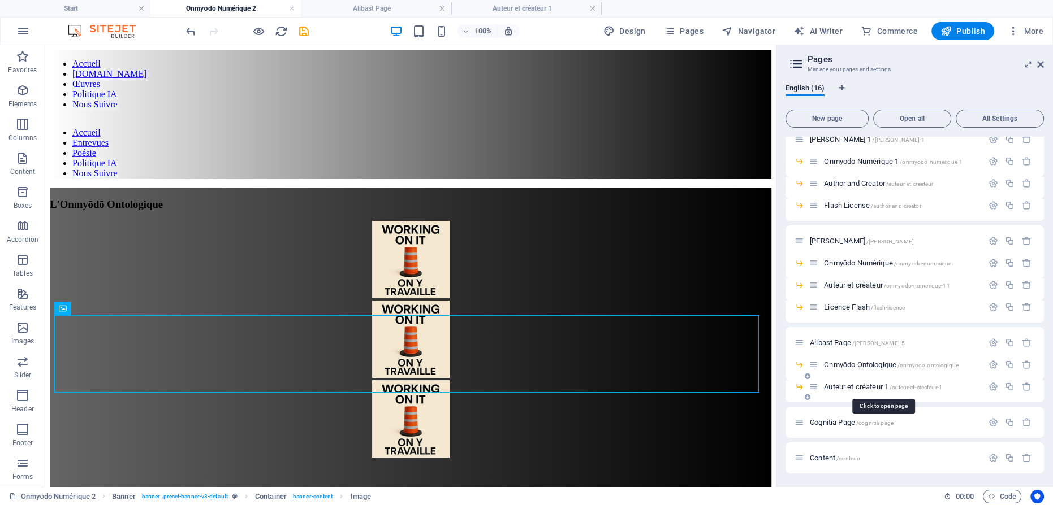
click at [846, 386] on span "Auteur et créateur 1 /auteur-et-createur-1" at bounding box center [883, 387] width 118 height 8
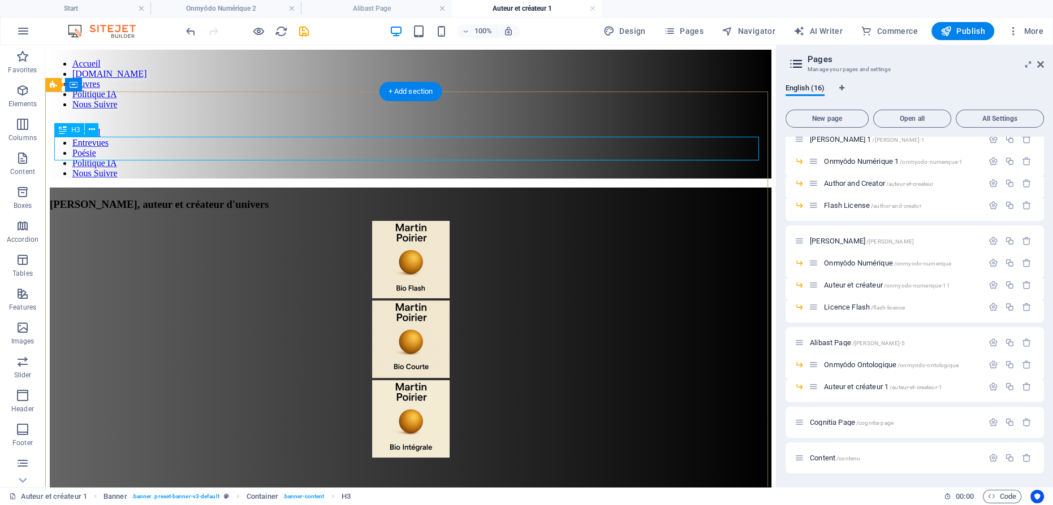
click at [566, 198] on div "Martin Poirier, auteur et créateur d'univers" at bounding box center [410, 204] width 721 height 12
click at [553, 198] on div "Martin Poirier, auteur et créateur d'univers" at bounding box center [410, 204] width 721 height 12
drag, startPoint x: 553, startPoint y: 148, endPoint x: 362, endPoint y: 154, distance: 190.6
click at [552, 198] on div "Martin Poirier, auteur et créateur d'univers" at bounding box center [410, 204] width 721 height 12
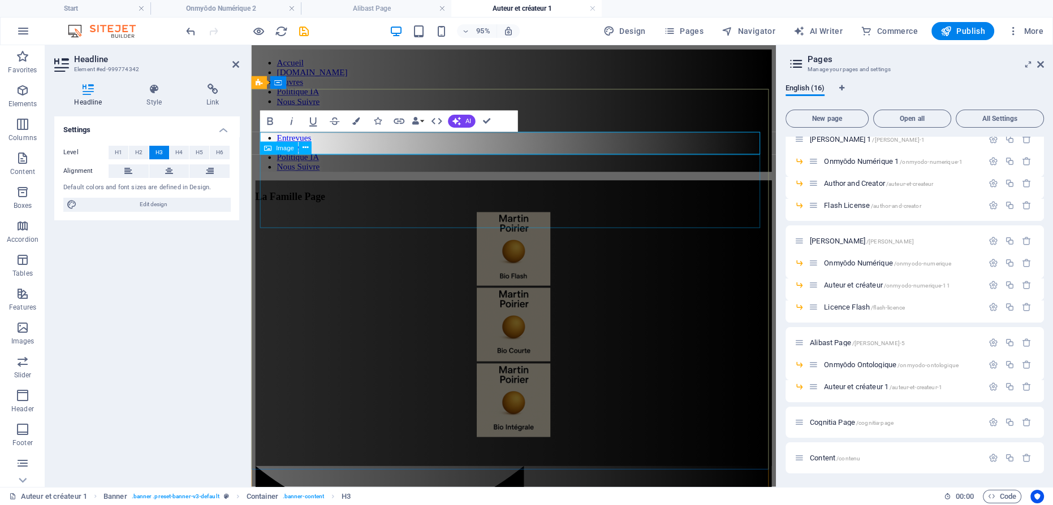
click at [724, 221] on figure at bounding box center [527, 261] width 543 height 80
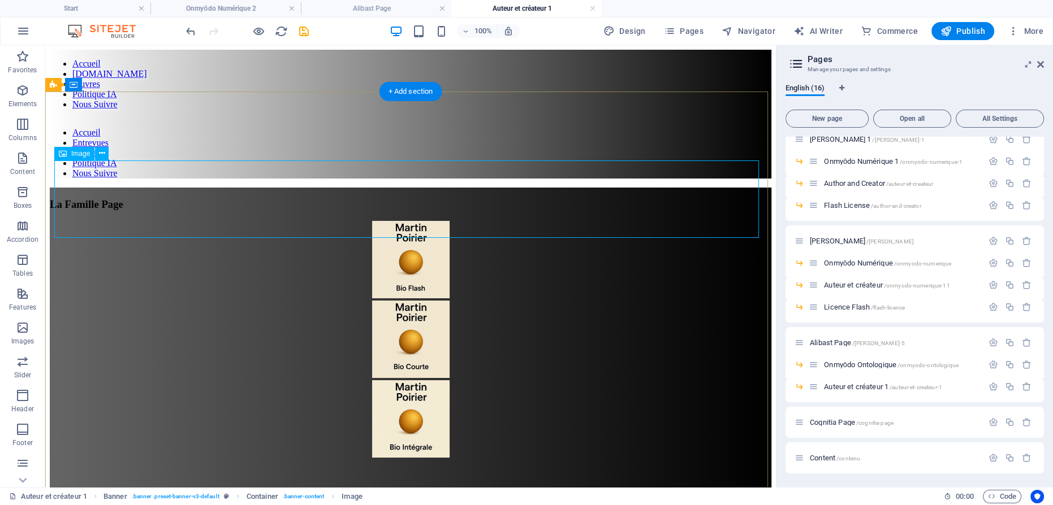
click at [399, 221] on figure at bounding box center [410, 261] width 721 height 80
select select "px"
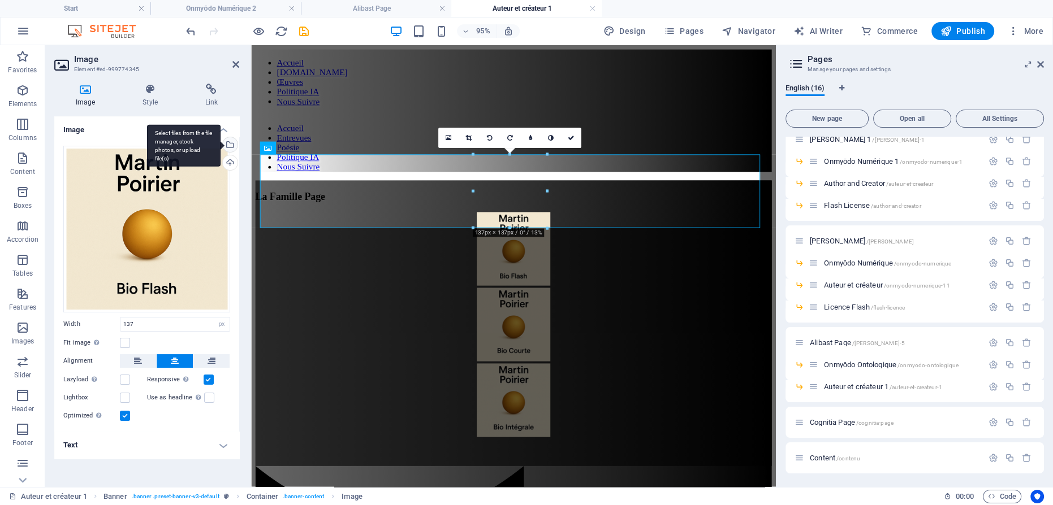
click at [231, 144] on div "Select files from the file manager, stock photos, or upload file(s)" at bounding box center [228, 145] width 17 height 17
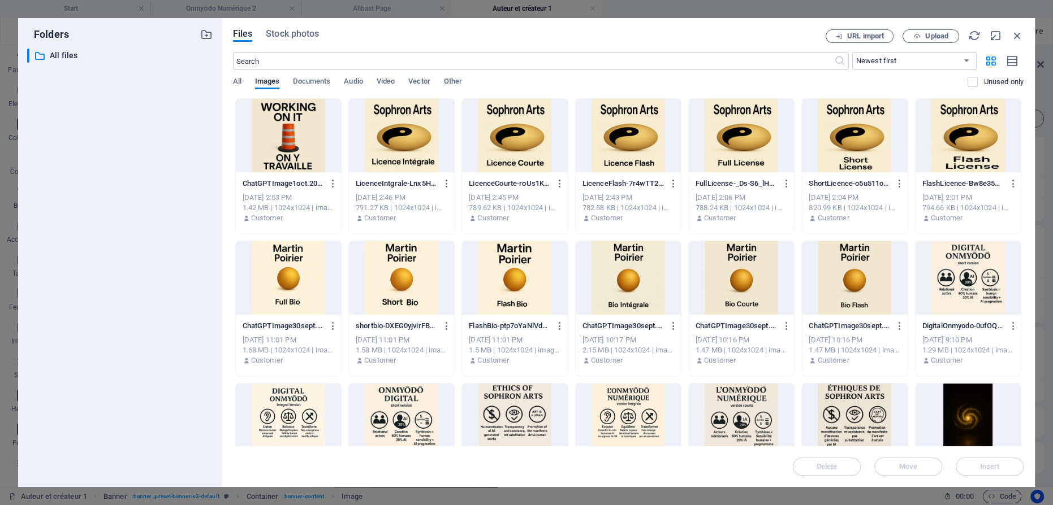
click at [263, 137] on div at bounding box center [288, 135] width 105 height 73
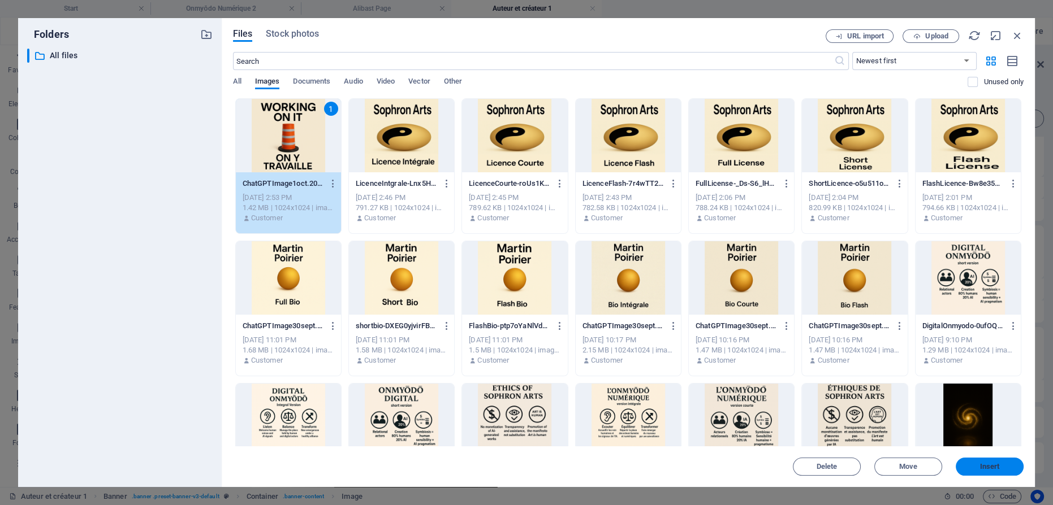
drag, startPoint x: 988, startPoint y: 463, endPoint x: 547, endPoint y: 315, distance: 465.7
click at [988, 464] on span "Insert" at bounding box center [990, 467] width 20 height 7
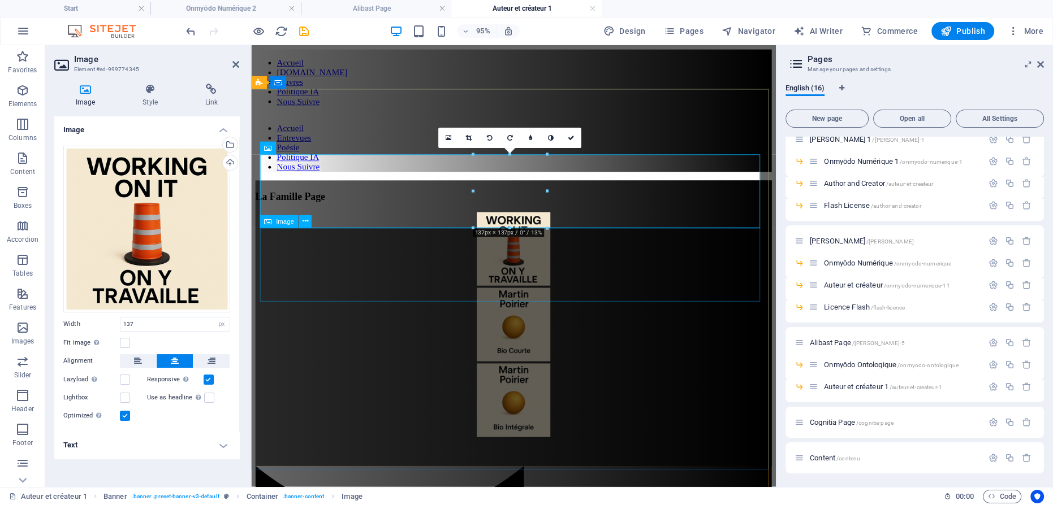
click at [517, 301] on figure at bounding box center [527, 341] width 543 height 80
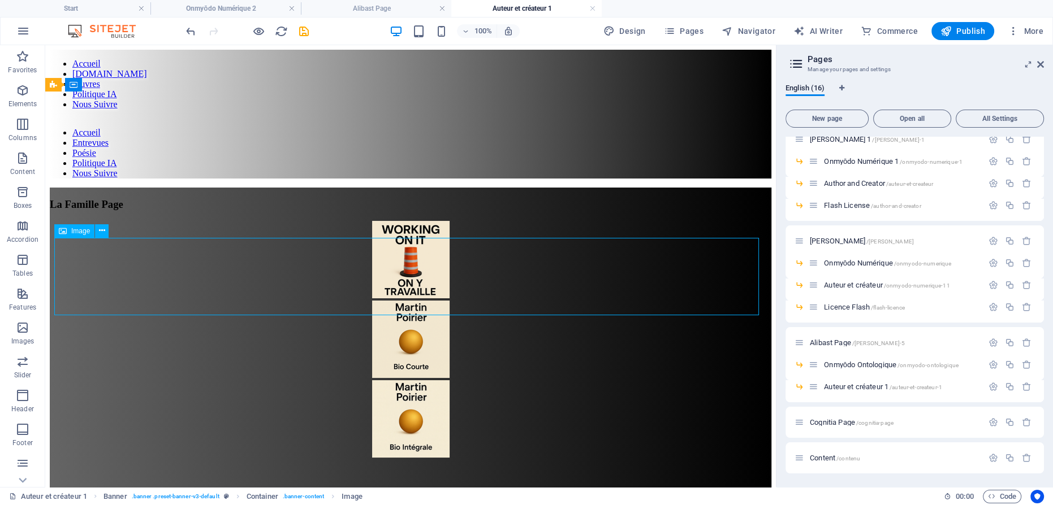
click at [422, 301] on figure at bounding box center [410, 341] width 721 height 80
select select "px"
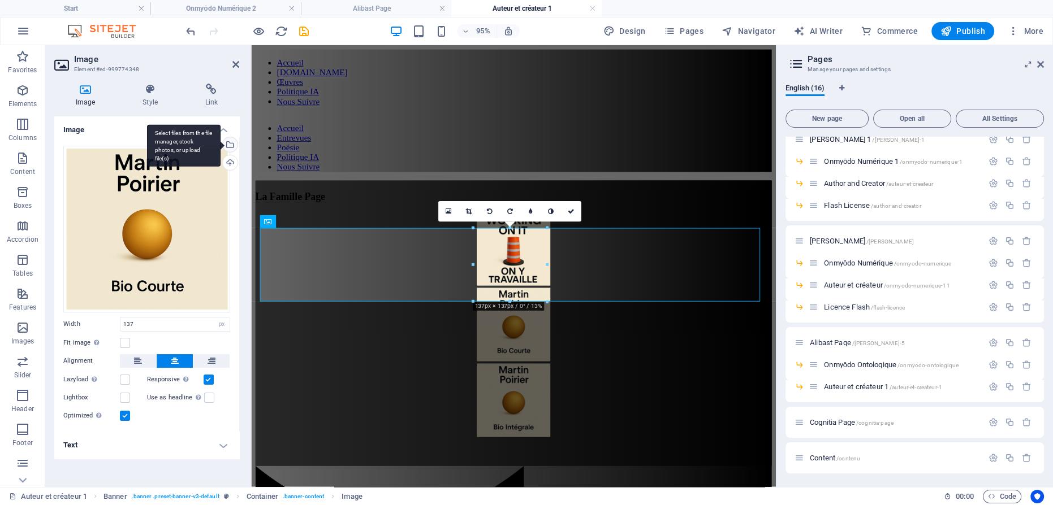
click at [220, 142] on div "Select files from the file manager, stock photos, or upload file(s)" at bounding box center [183, 145] width 73 height 42
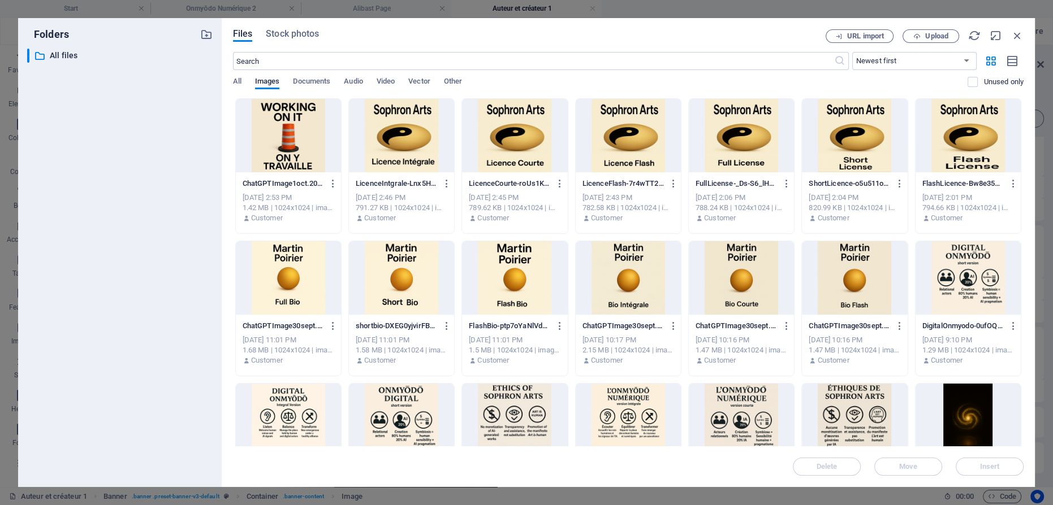
click at [296, 142] on div at bounding box center [288, 135] width 105 height 73
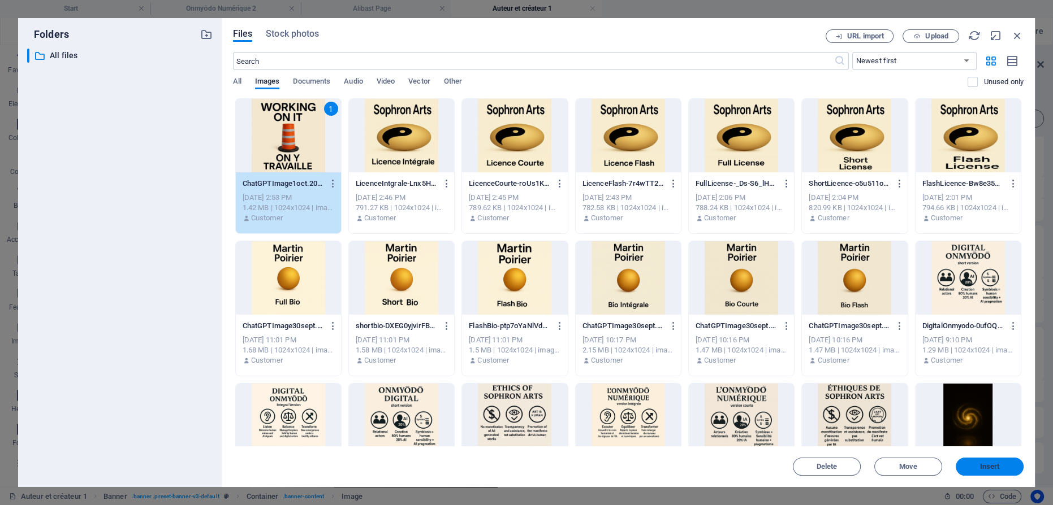
click at [1002, 461] on button "Insert" at bounding box center [989, 467] width 68 height 18
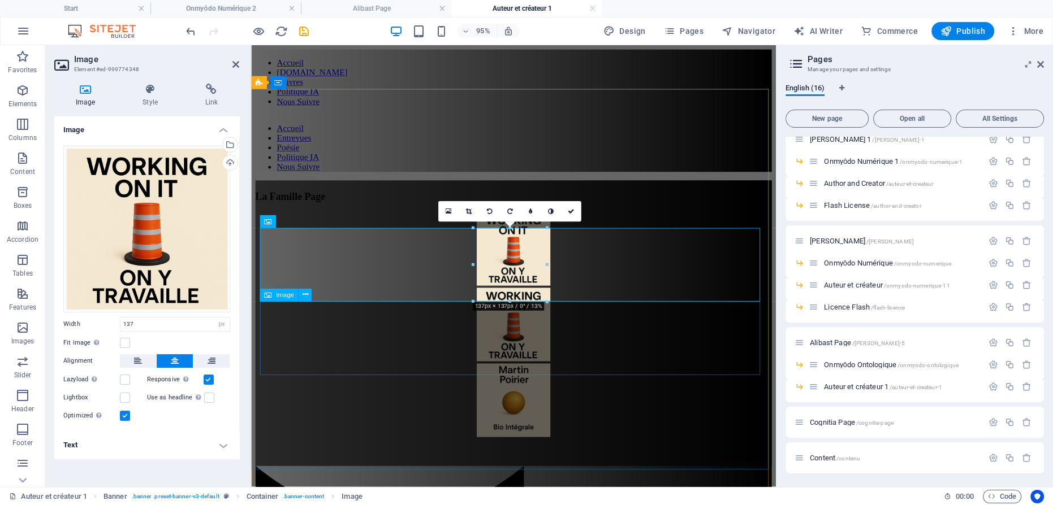
click at [531, 380] on figure at bounding box center [527, 420] width 543 height 80
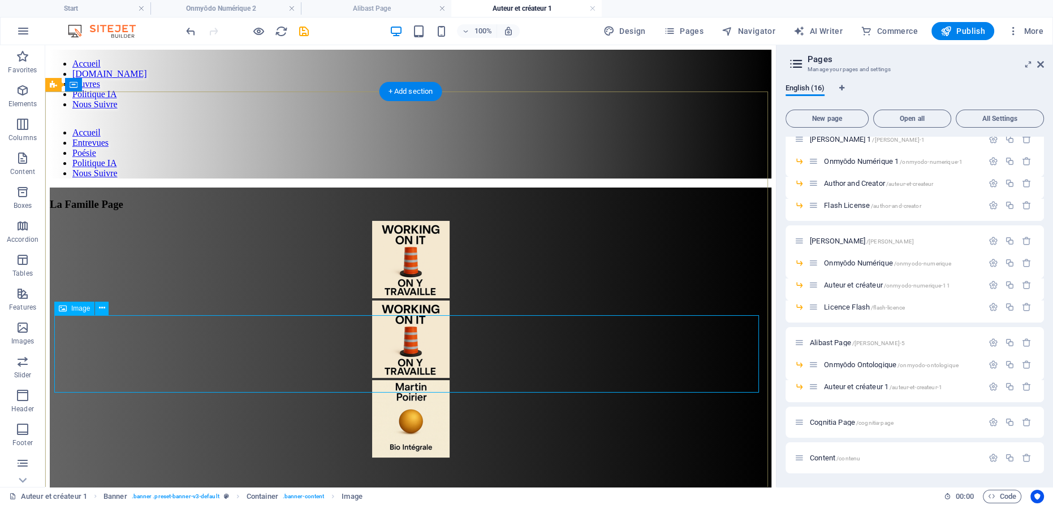
click at [418, 380] on figure at bounding box center [410, 420] width 721 height 80
select select "px"
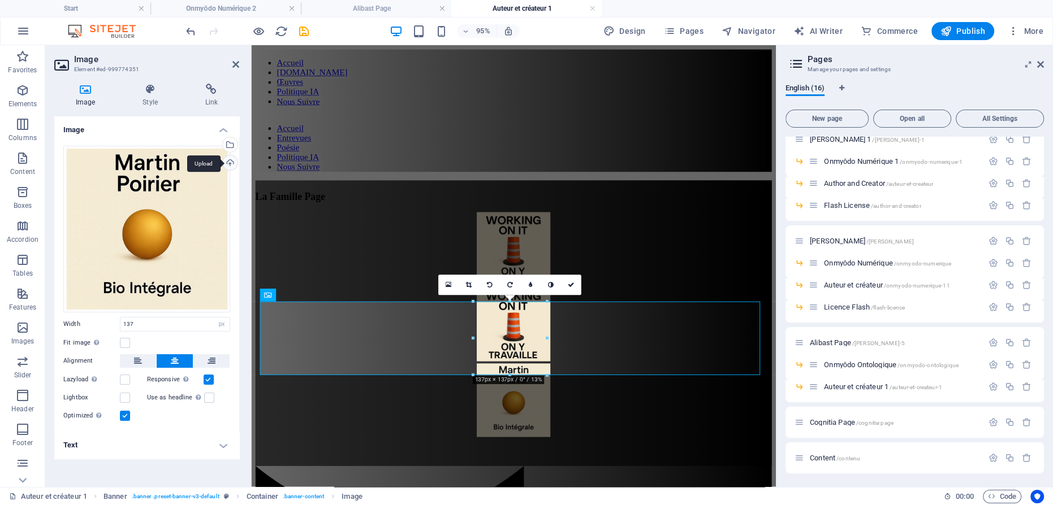
click at [233, 160] on div "Upload" at bounding box center [228, 163] width 17 height 17
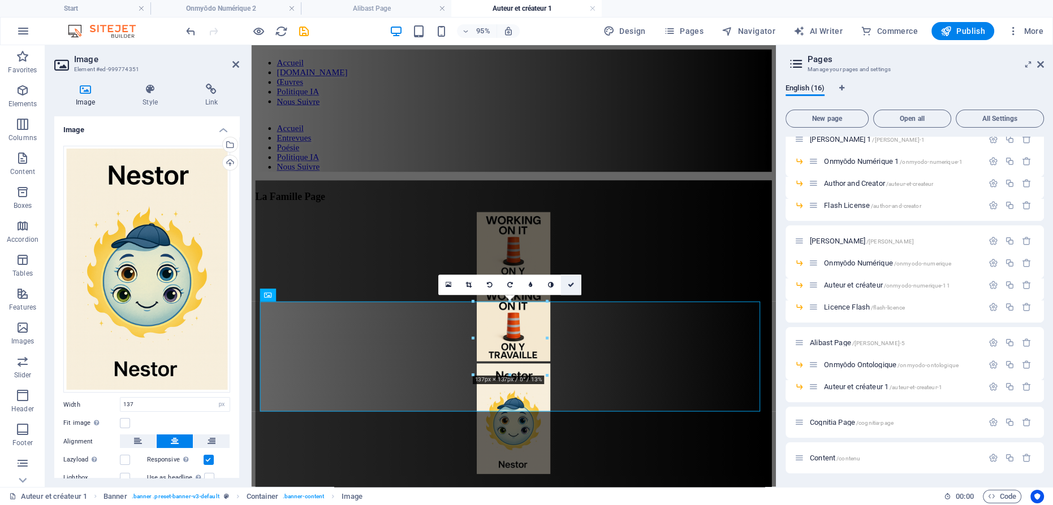
click at [568, 284] on icon at bounding box center [571, 285] width 7 height 6
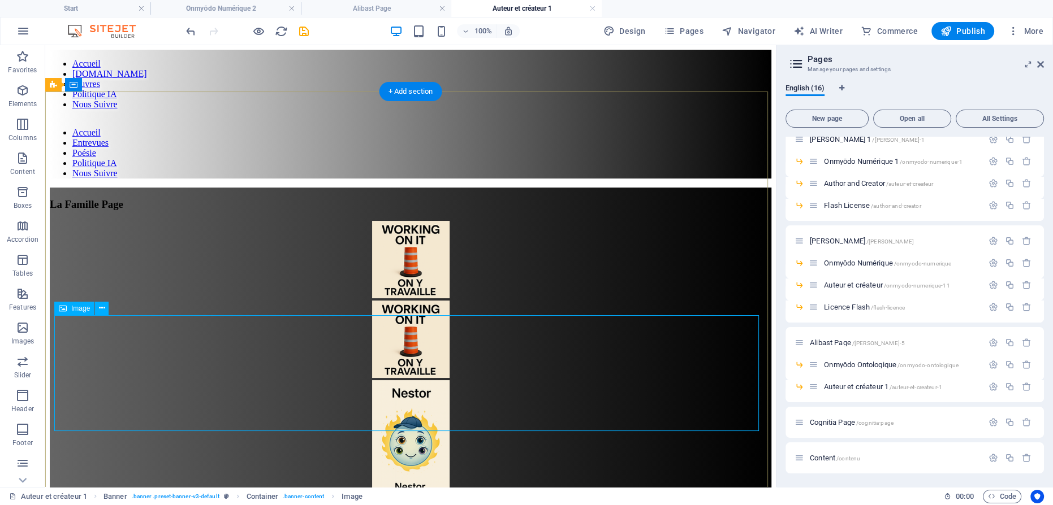
click at [401, 387] on figure at bounding box center [410, 439] width 721 height 119
select select "px"
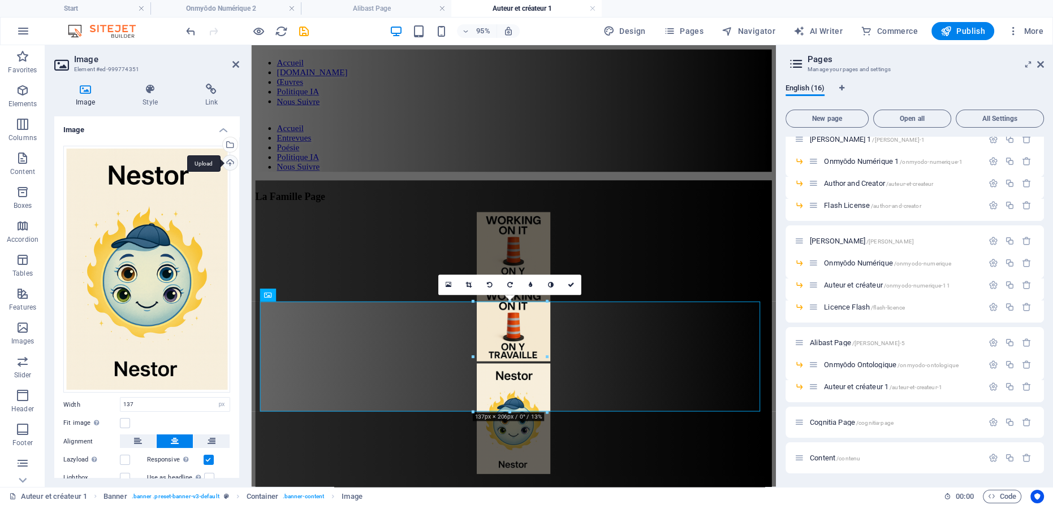
click at [230, 164] on div "Upload" at bounding box center [228, 163] width 17 height 17
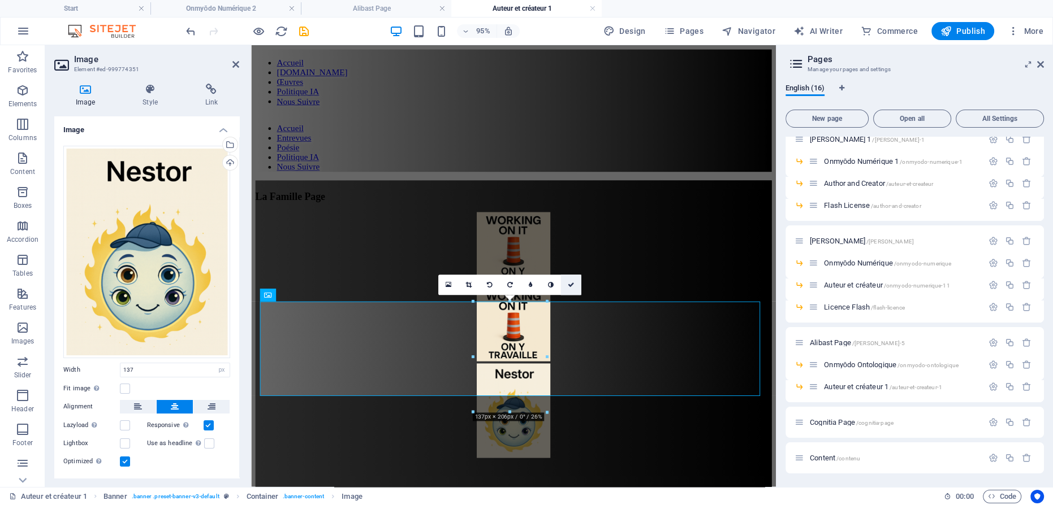
click at [575, 283] on link at bounding box center [571, 285] width 20 height 20
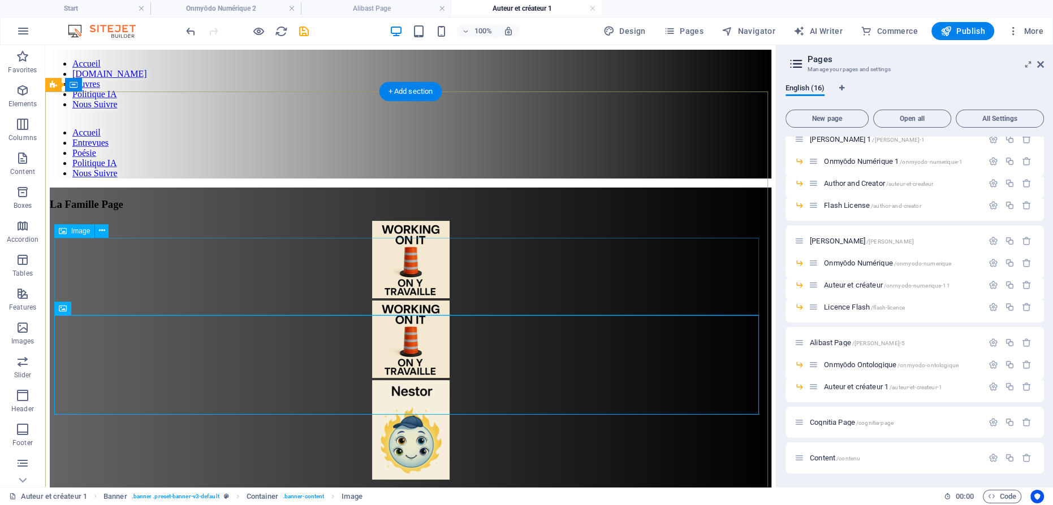
click at [417, 301] on figure at bounding box center [410, 341] width 721 height 80
click at [401, 301] on figure at bounding box center [410, 341] width 721 height 80
select select "px"
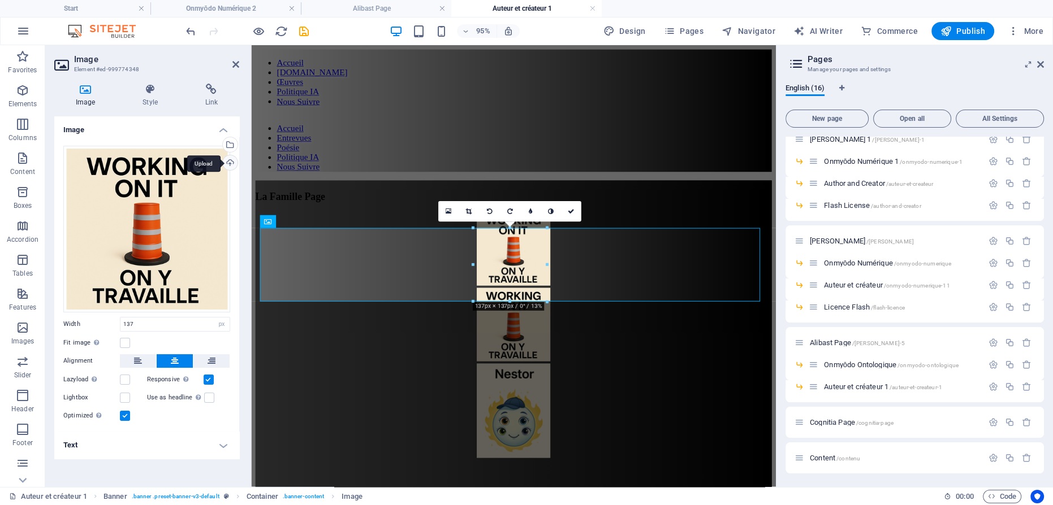
click at [228, 164] on div "Upload" at bounding box center [228, 163] width 17 height 17
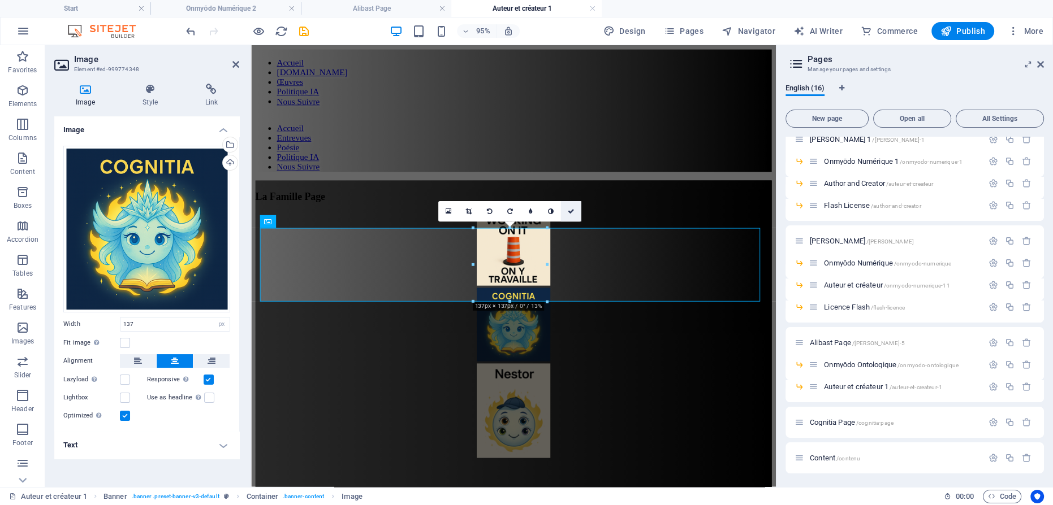
click at [574, 211] on link at bounding box center [571, 211] width 20 height 20
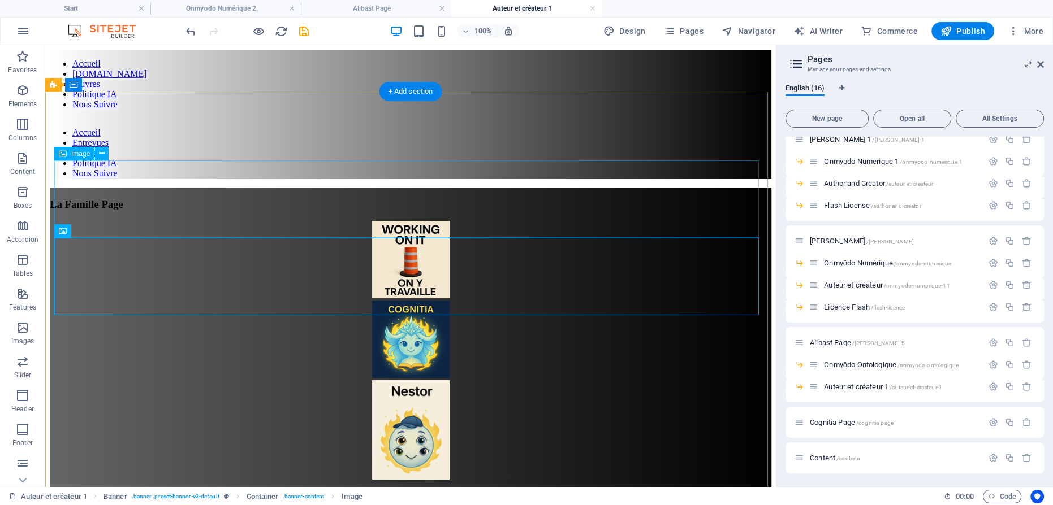
click at [425, 221] on figure at bounding box center [410, 261] width 721 height 80
click at [405, 221] on figure at bounding box center [410, 261] width 721 height 80
drag, startPoint x: 405, startPoint y: 193, endPoint x: 206, endPoint y: 201, distance: 198.6
click at [404, 221] on figure at bounding box center [410, 261] width 721 height 80
select select "px"
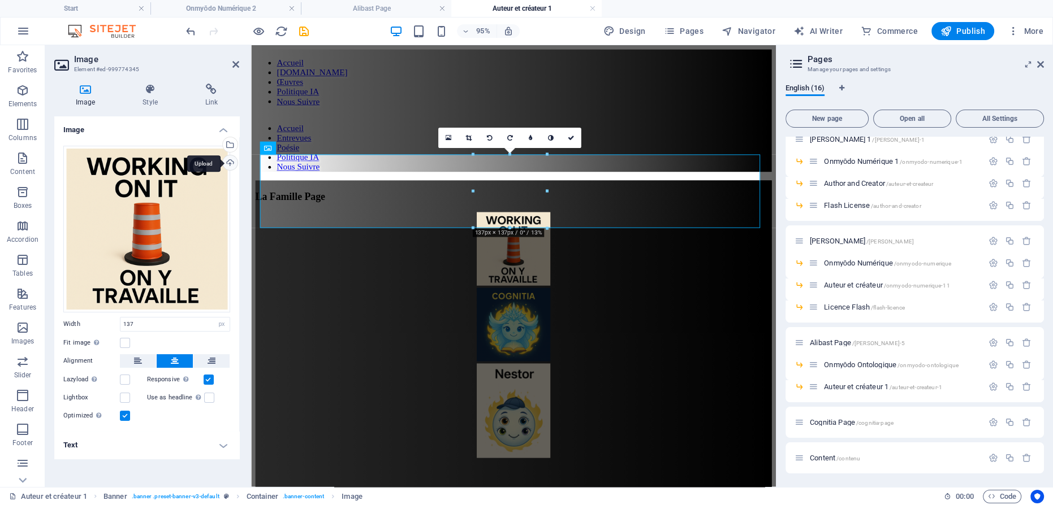
click at [229, 161] on div "Upload" at bounding box center [228, 163] width 17 height 17
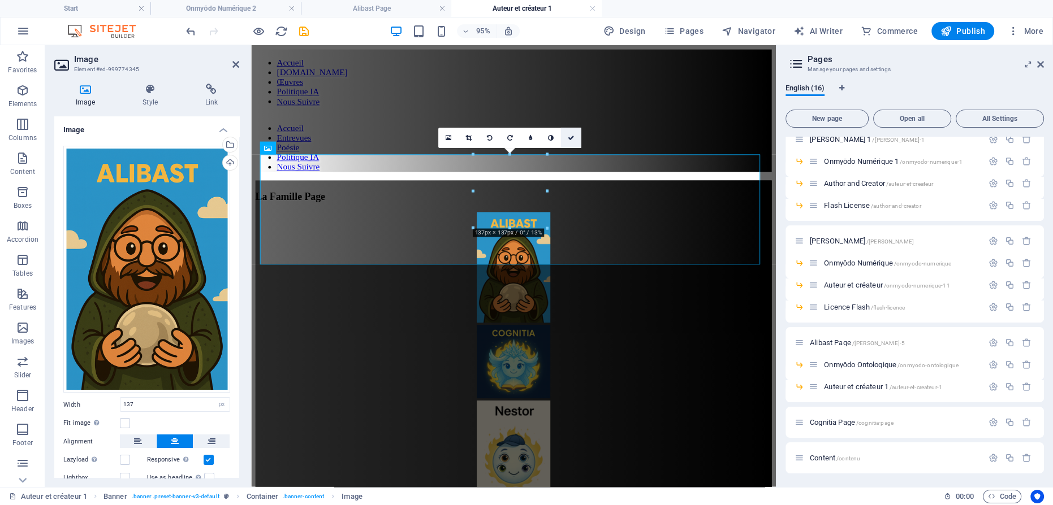
click at [573, 135] on icon at bounding box center [571, 138] width 7 height 6
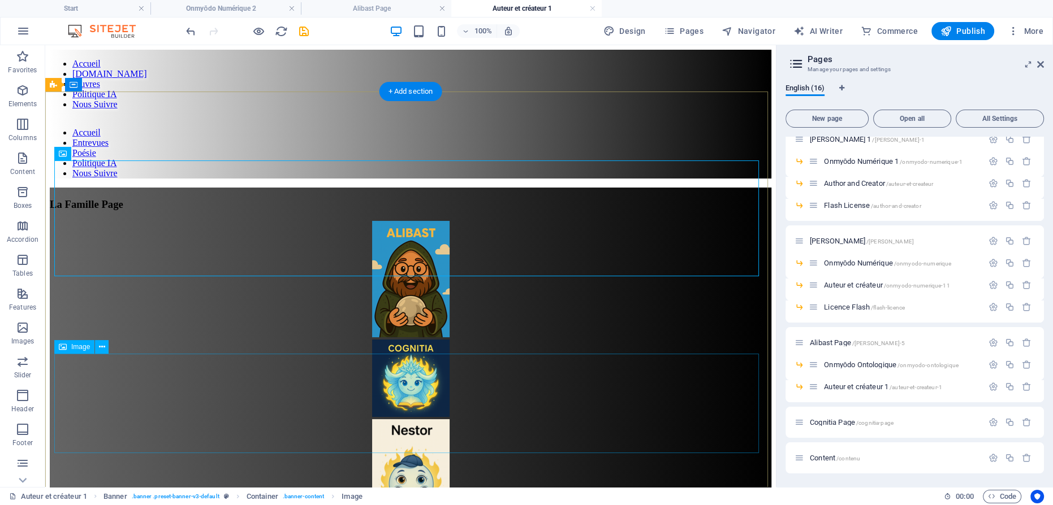
click at [606, 419] on figure at bounding box center [410, 470] width 721 height 102
